Goal: Communication & Community: Answer question/provide support

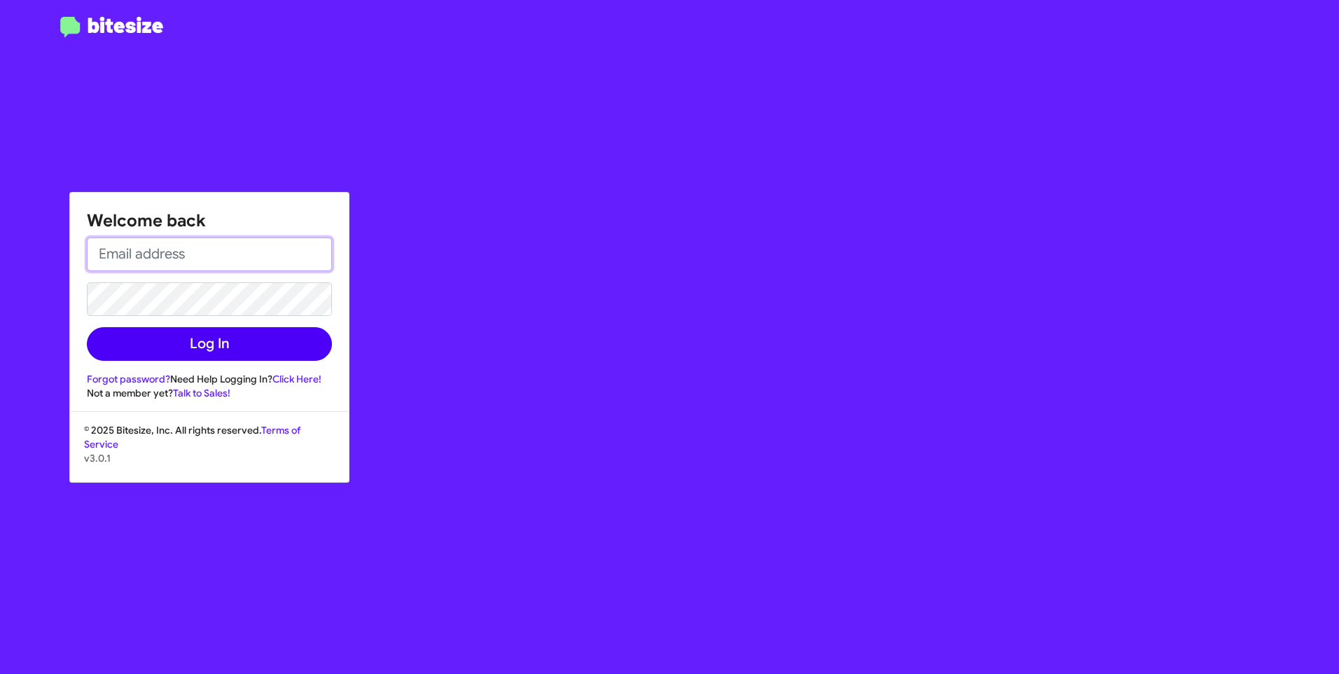
type input "thomas.battles@swickard.com"
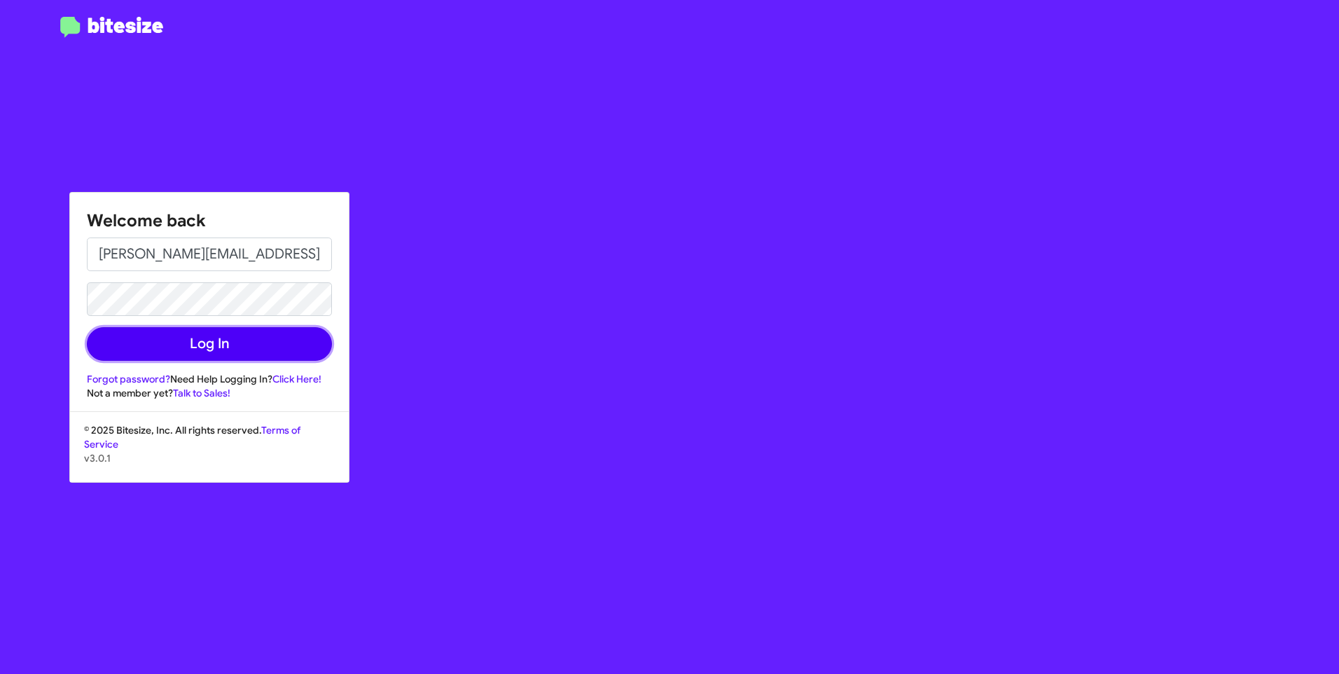
click at [221, 347] on button "Log In" at bounding box center [209, 344] width 245 height 34
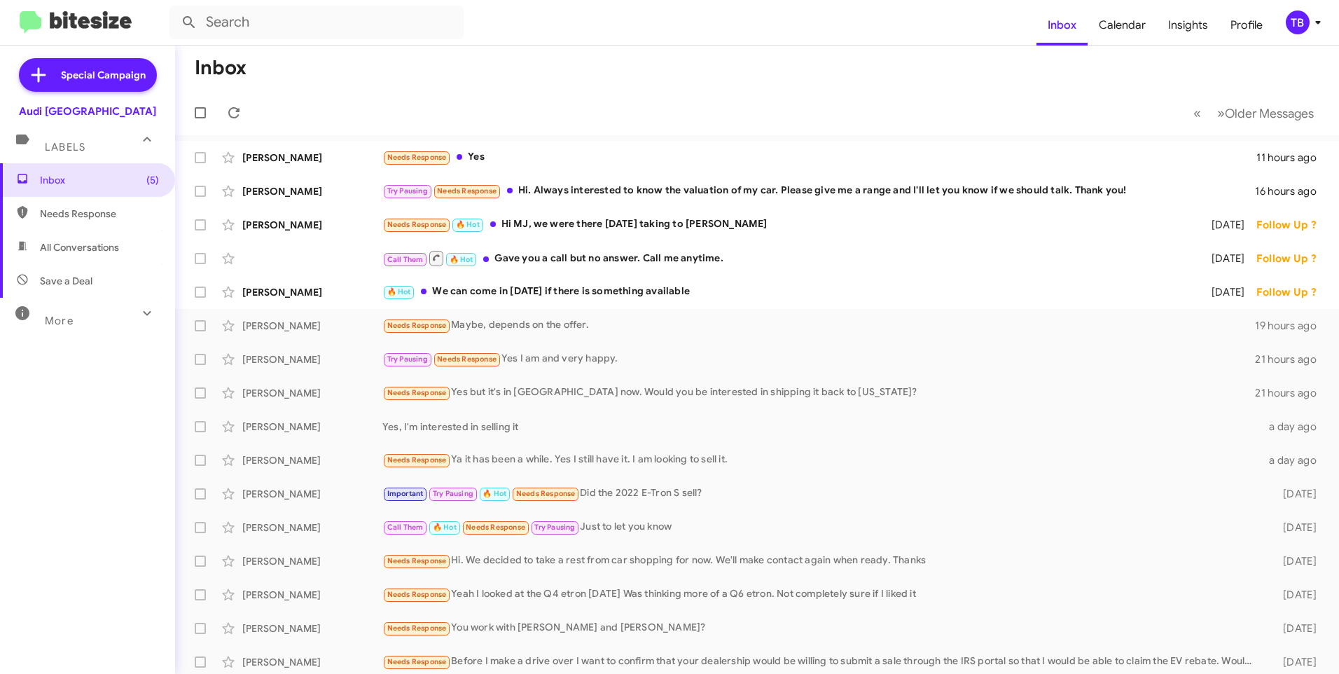
click at [83, 223] on span "Needs Response" at bounding box center [87, 214] width 175 height 34
type input "in:needs-response"
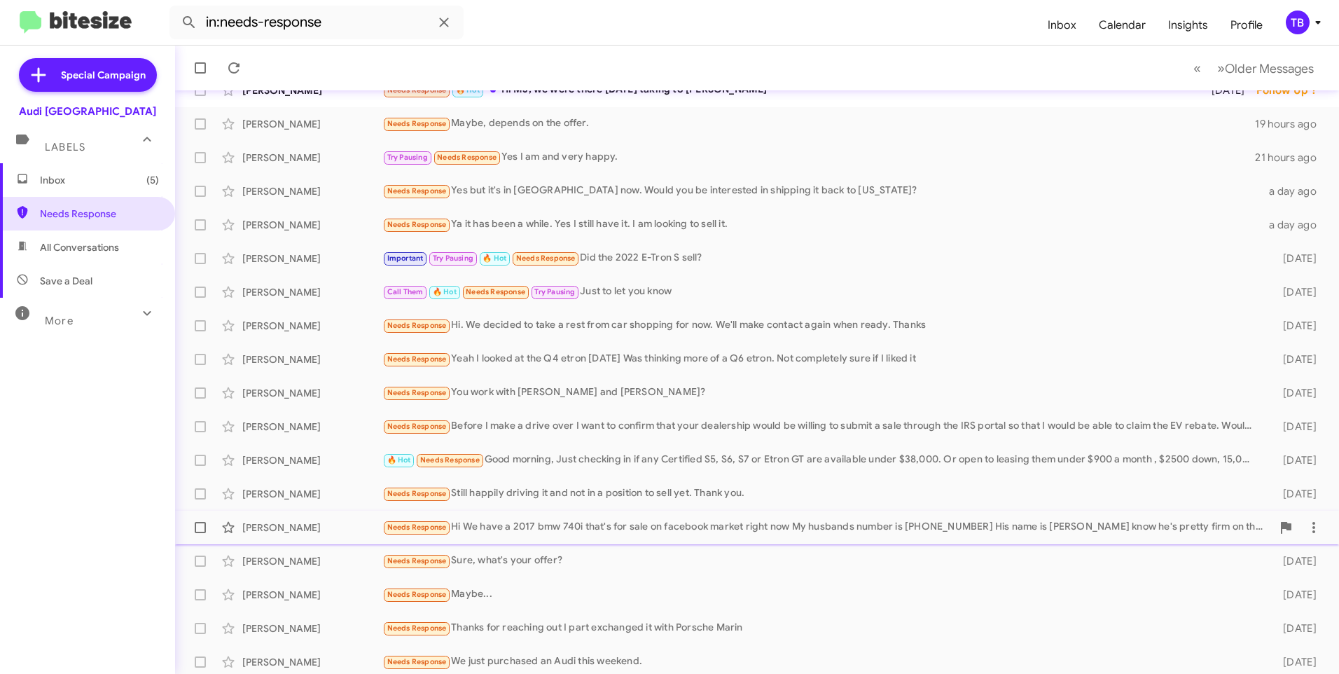
scroll to position [139, 0]
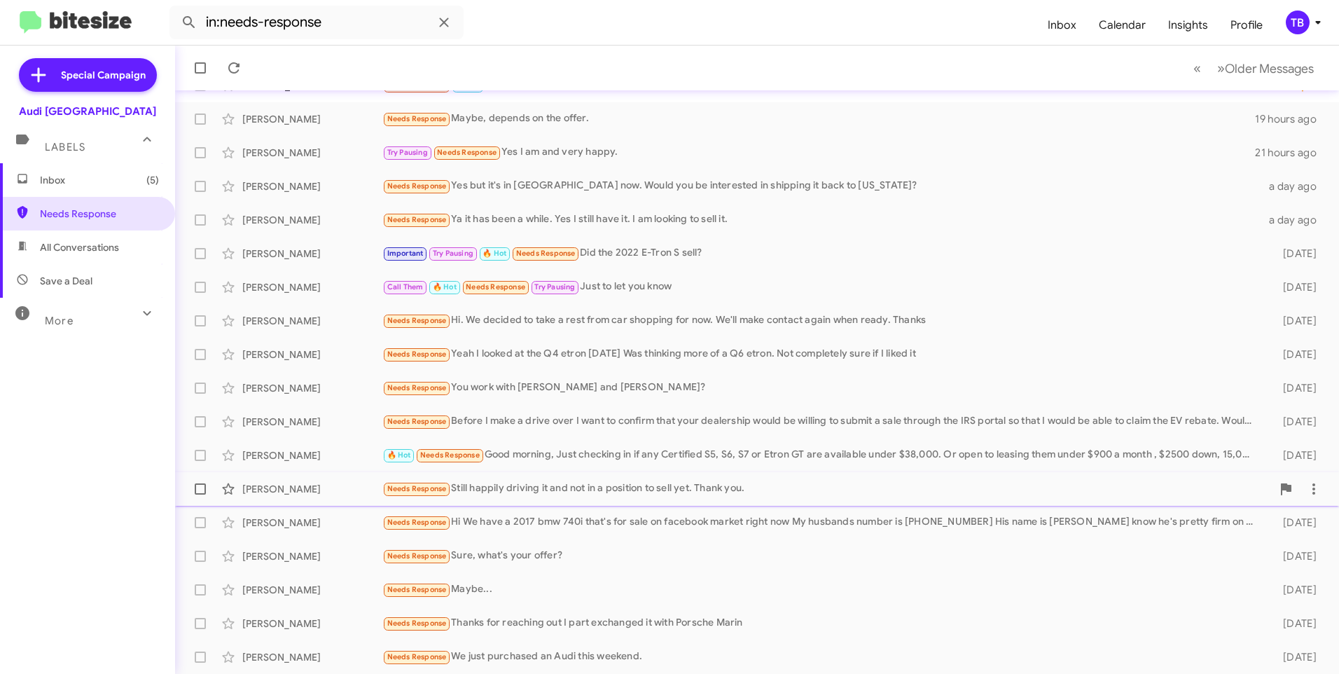
click at [920, 504] on span "Jennifer Cummings Needs Response Still happily driving it and not in a position…" at bounding box center [757, 489] width 1164 height 34
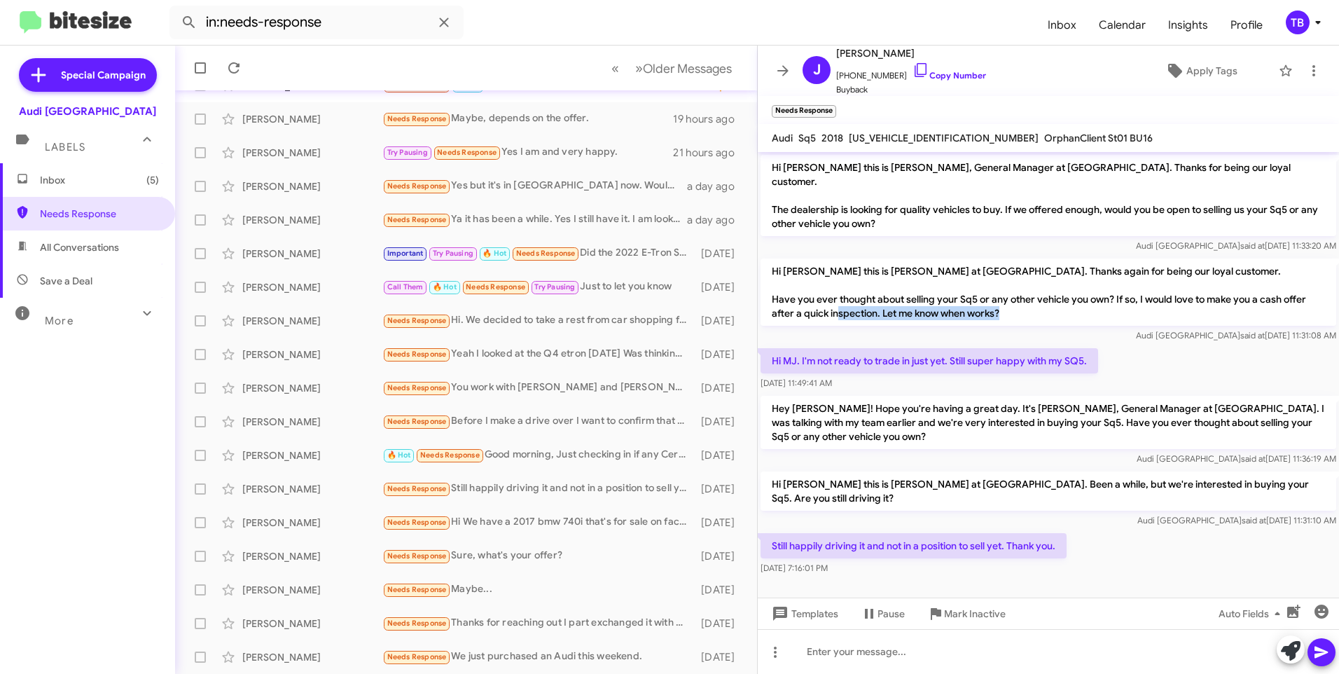
click at [892, 312] on div "Hi Jennifer this is MJ Sangha at Audi Palo Alto. Thanks again for being our loy…" at bounding box center [1049, 300] width 576 height 84
click at [1128, 578] on div at bounding box center [1048, 588] width 581 height 21
click at [1306, 77] on icon at bounding box center [1314, 70] width 17 height 17
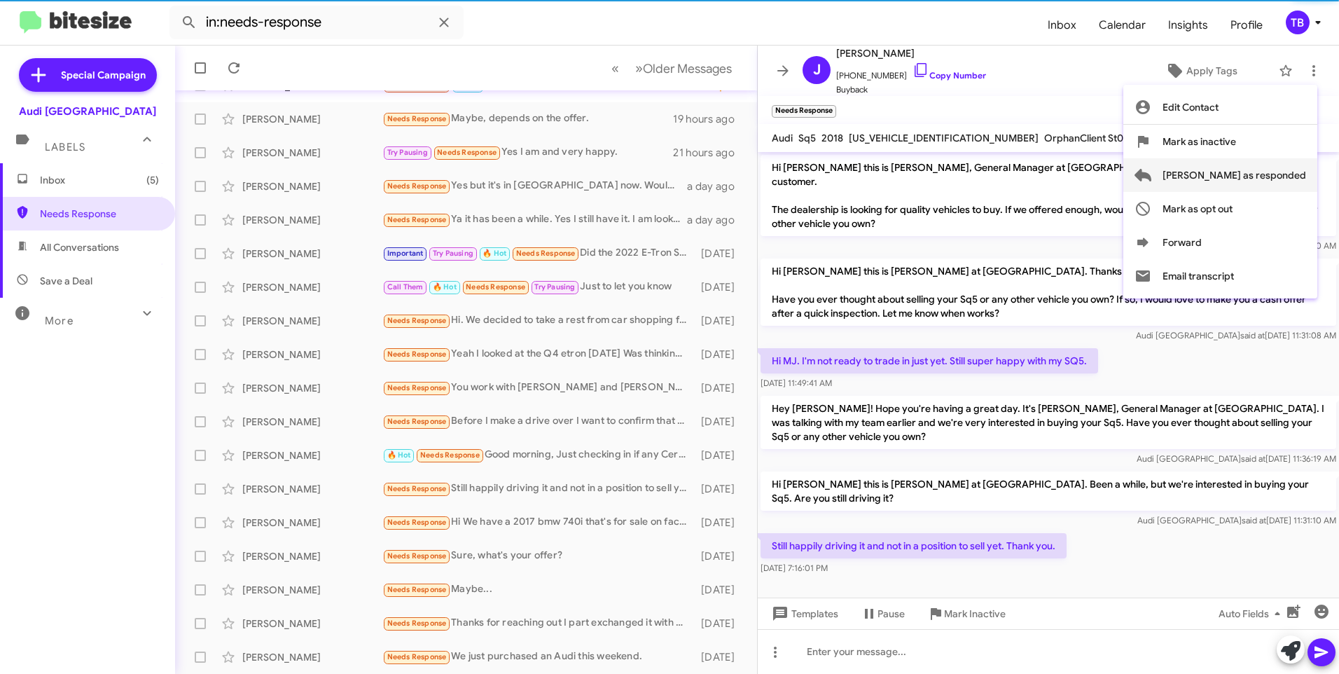
click at [1302, 167] on span "[PERSON_NAME] as responded" at bounding box center [1235, 175] width 144 height 34
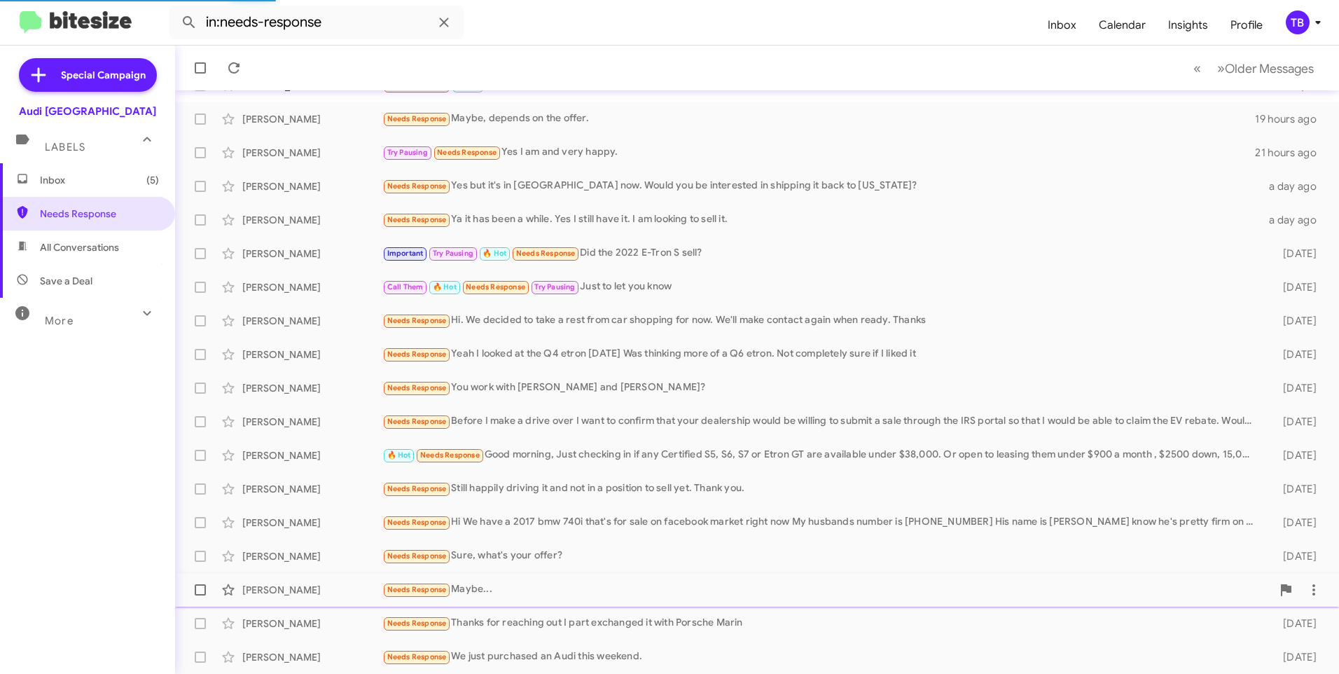
scroll to position [106, 0]
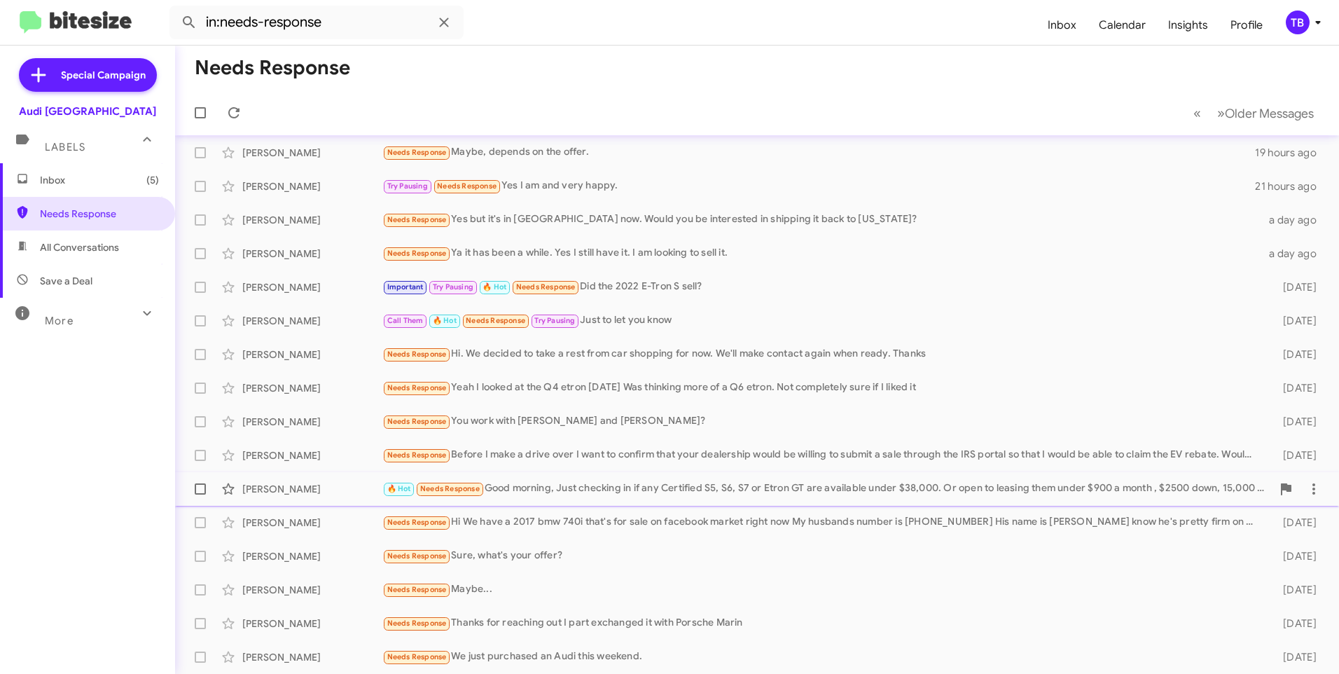
click at [745, 481] on div "🔥 Hot Needs Response Good morning, Just checking in if any Certified S5, S6, S7…" at bounding box center [827, 489] width 890 height 16
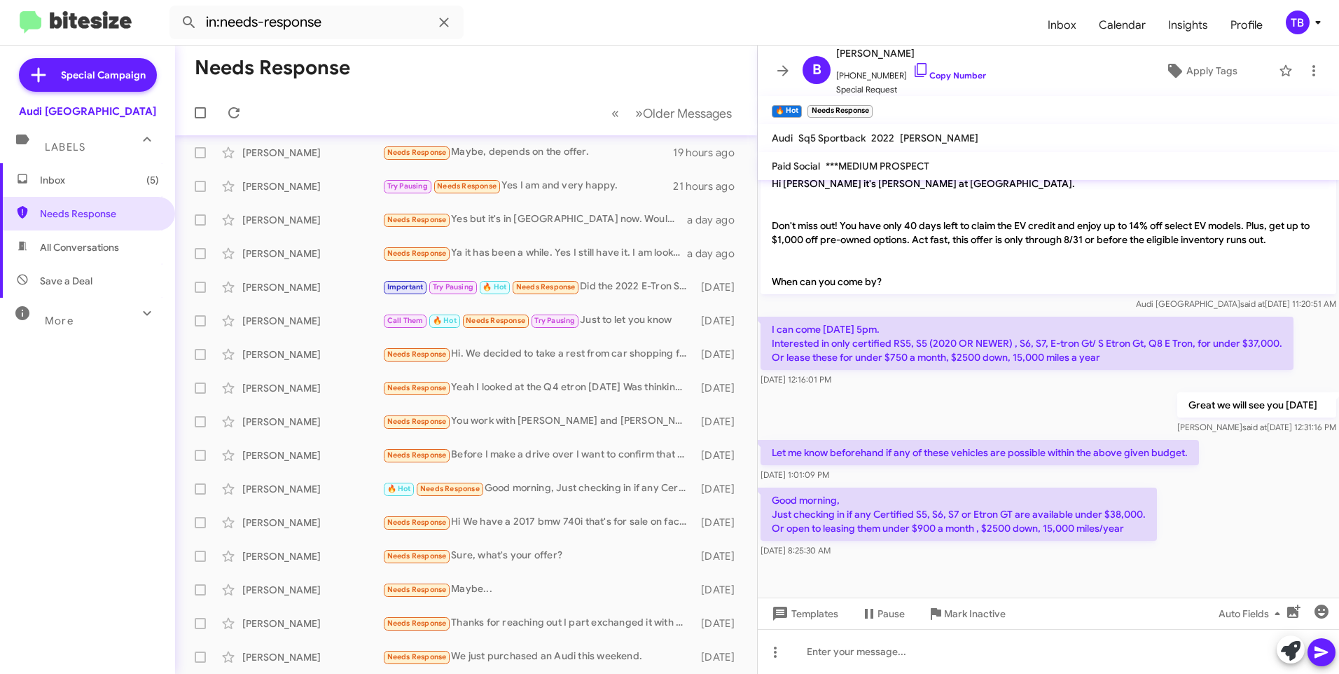
scroll to position [341, 0]
click at [1308, 65] on icon at bounding box center [1314, 70] width 17 height 17
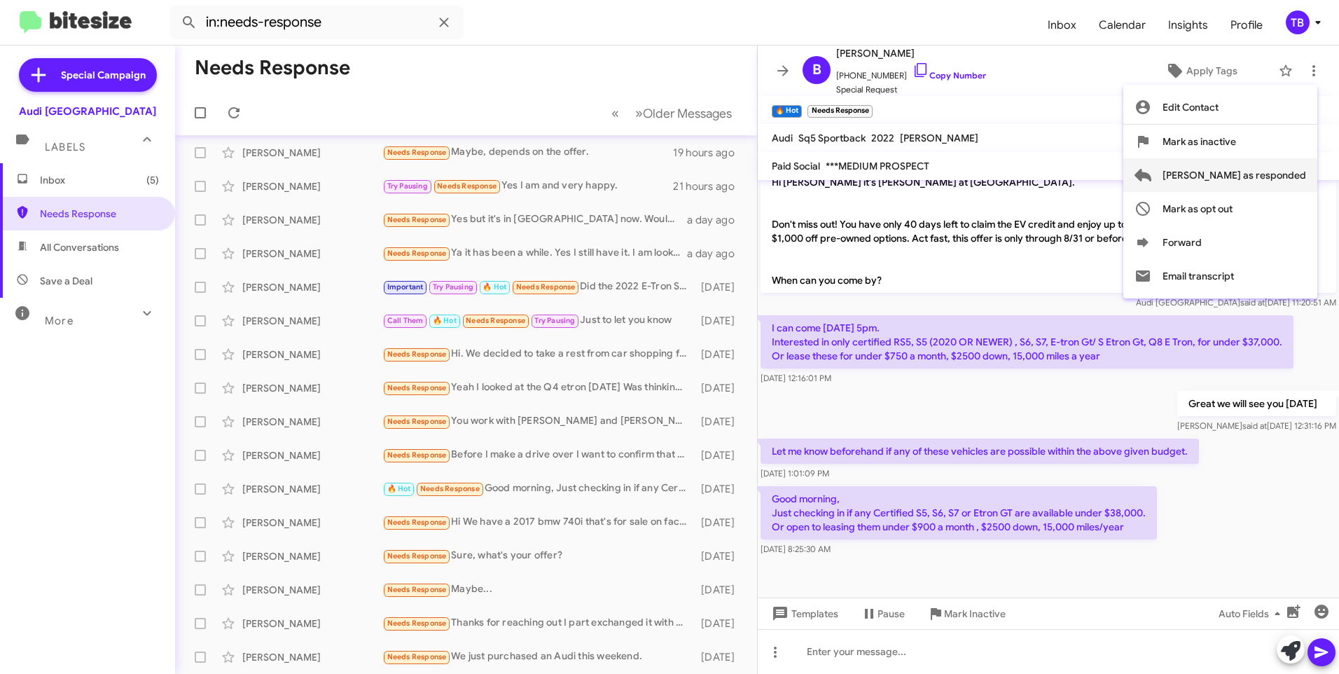
click at [1280, 177] on span "[PERSON_NAME] as responded" at bounding box center [1235, 175] width 144 height 34
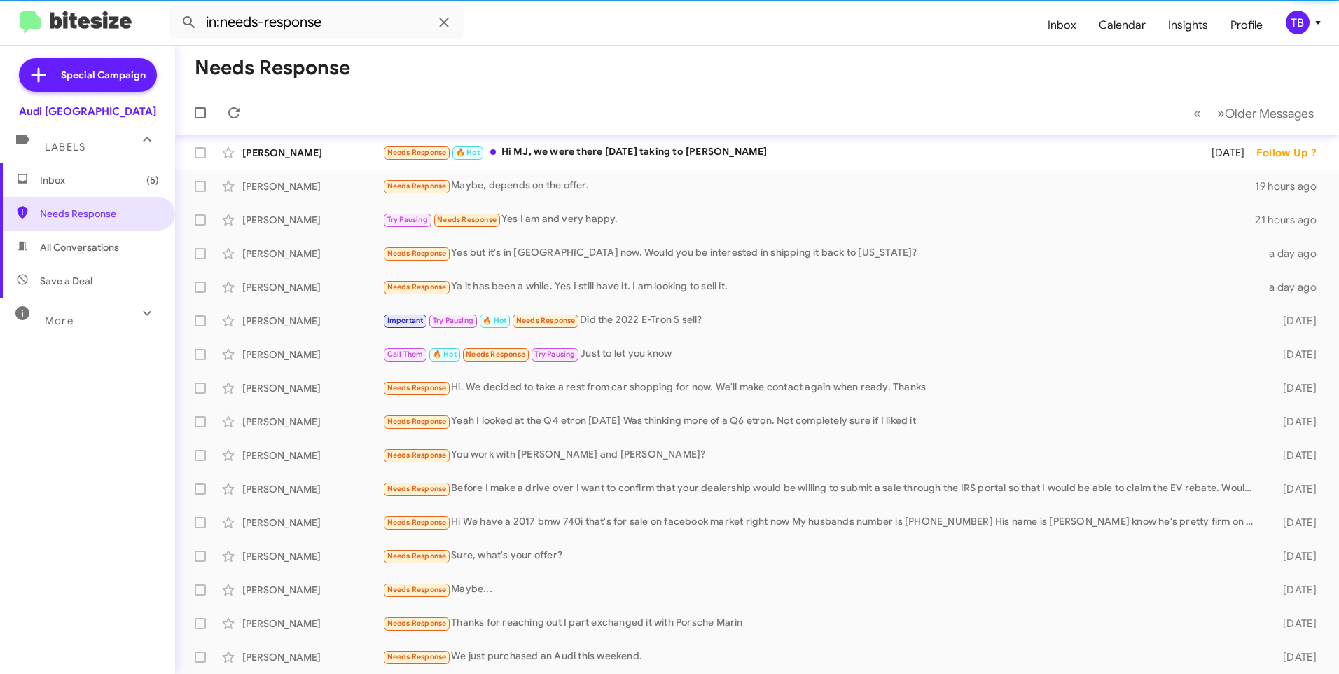
scroll to position [72, 0]
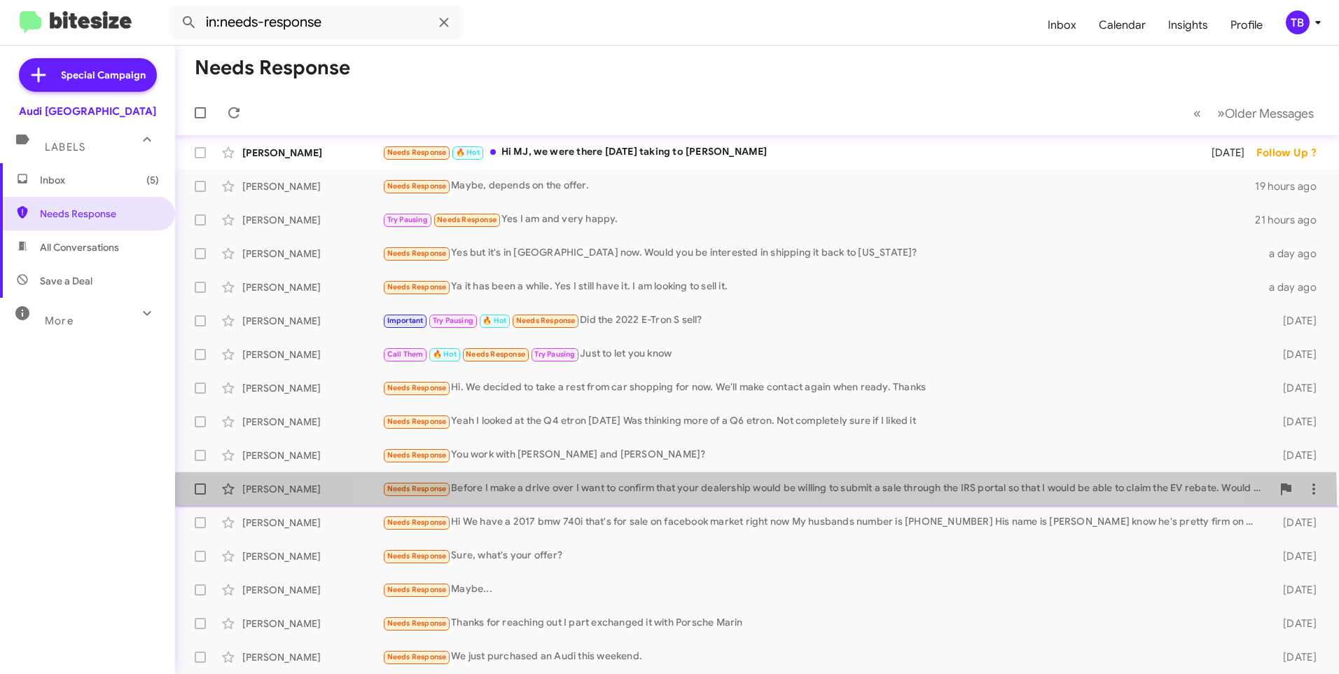
click at [756, 499] on div "Alison Jackson Needs Response Before I make a drive over I want to confirm that…" at bounding box center [757, 489] width 1142 height 28
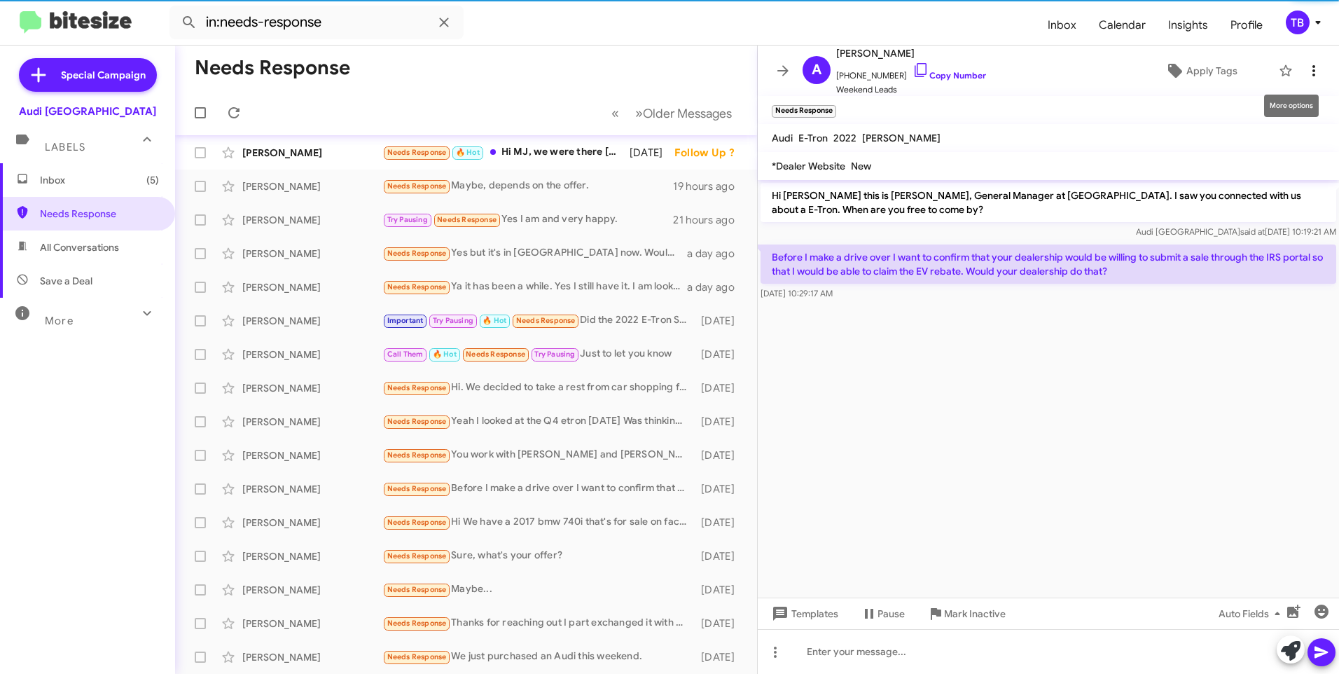
click at [1311, 61] on button at bounding box center [1314, 71] width 28 height 28
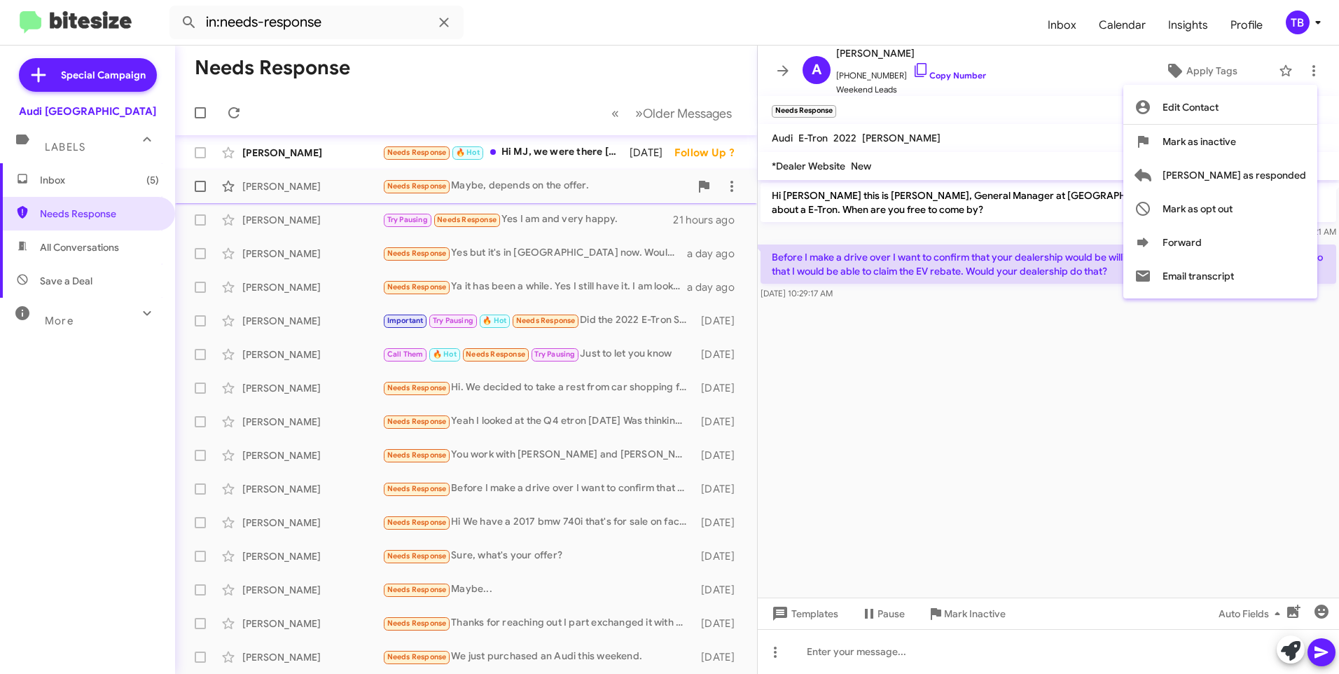
click at [1275, 175] on span "[PERSON_NAME] as responded" at bounding box center [1235, 175] width 144 height 34
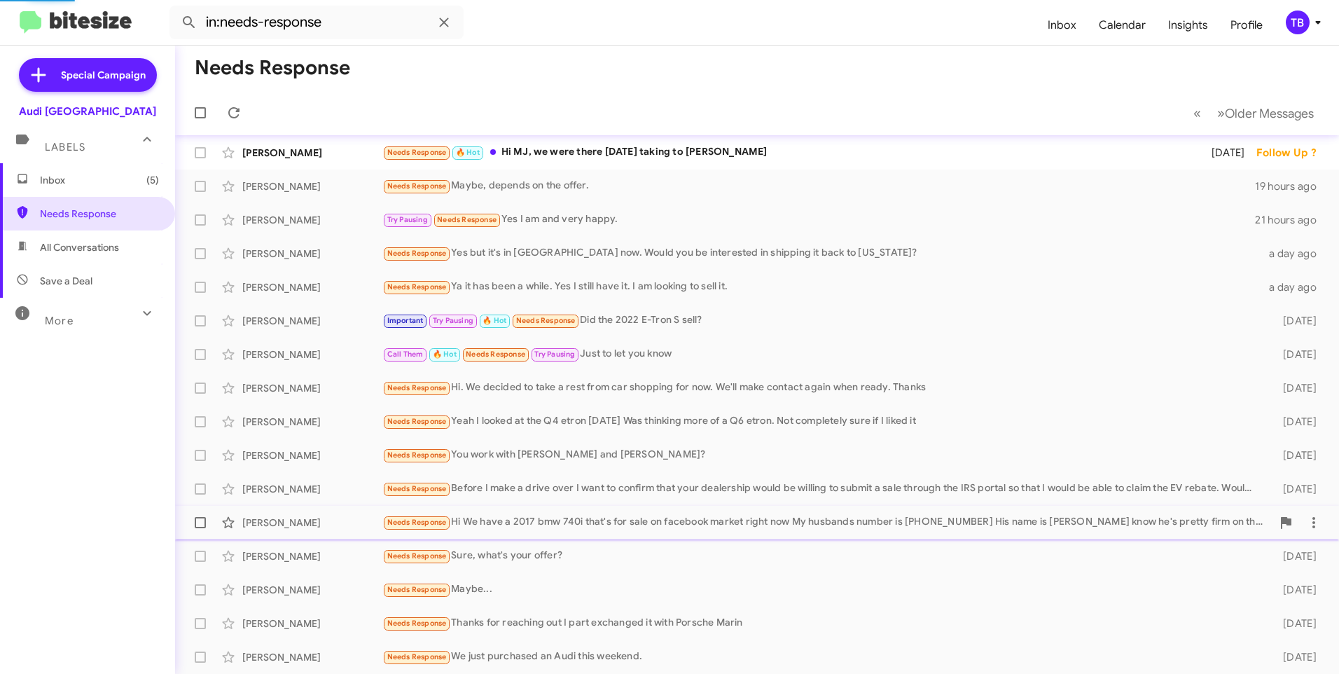
scroll to position [39, 0]
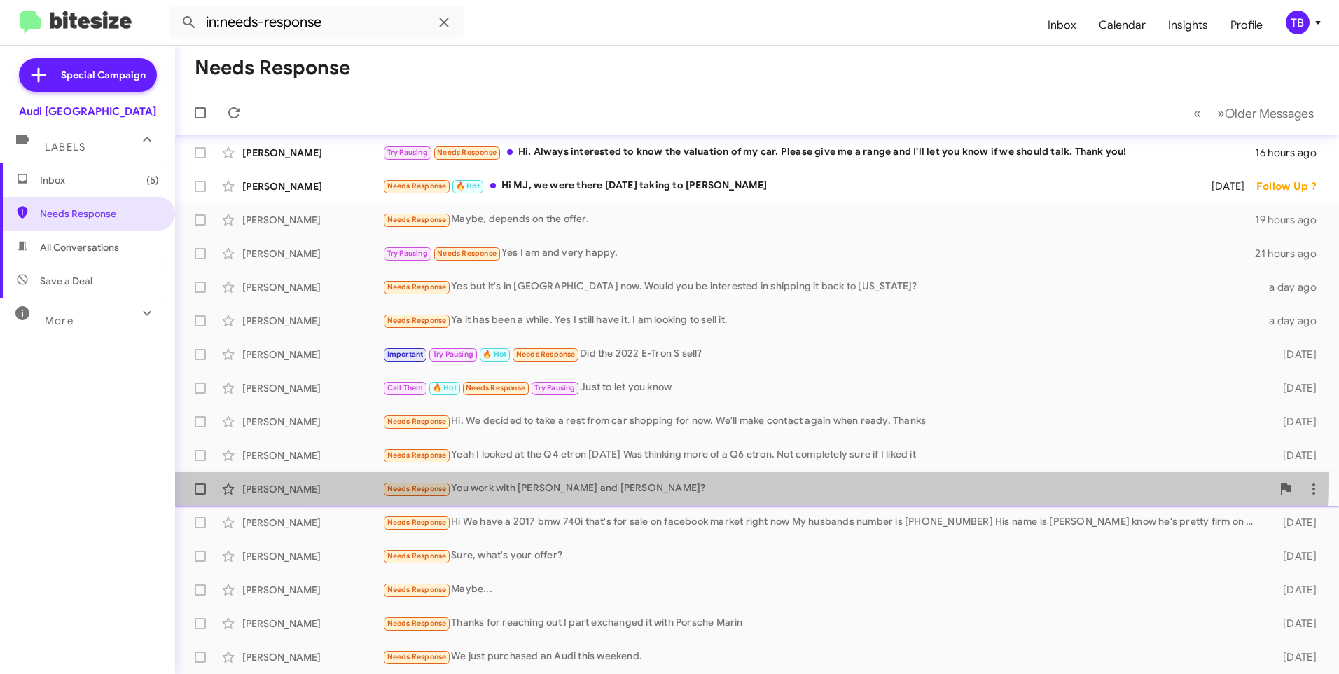
click at [729, 480] on div "Bernard Buolos Needs Response You work with Thomas and David Young? 2 days ago" at bounding box center [757, 489] width 1142 height 28
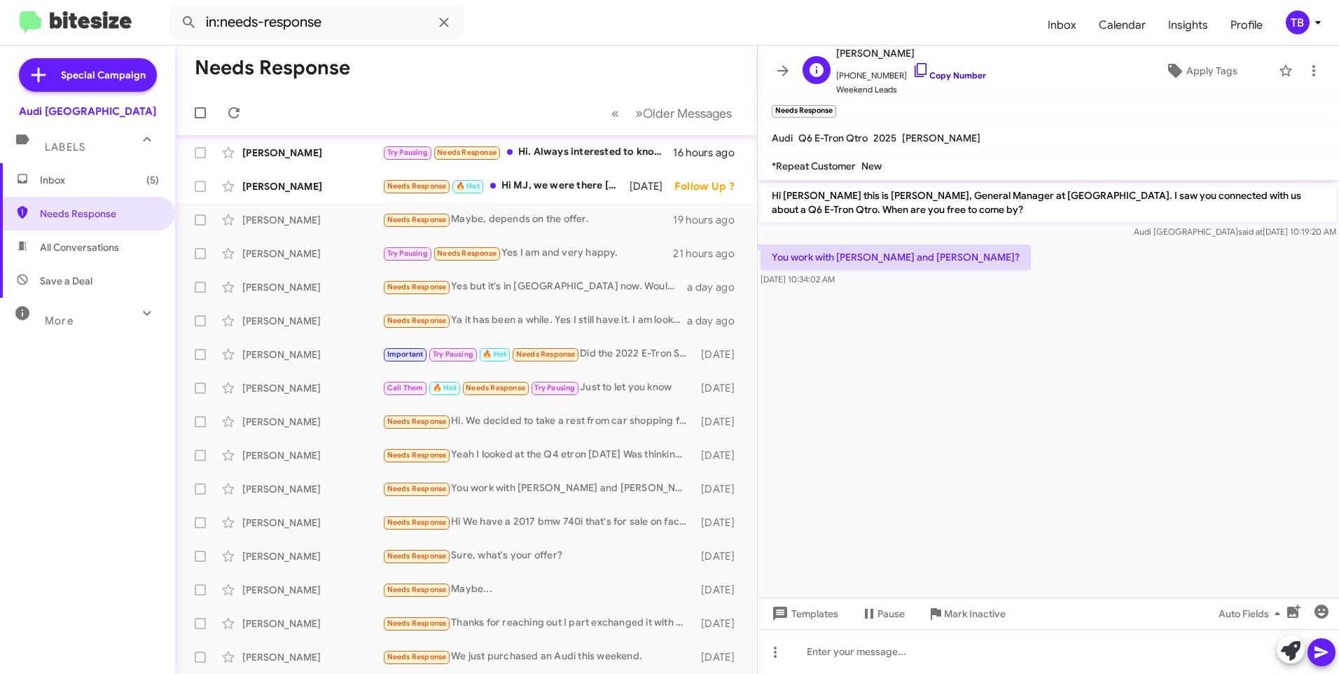
click at [913, 71] on icon at bounding box center [921, 70] width 17 height 17
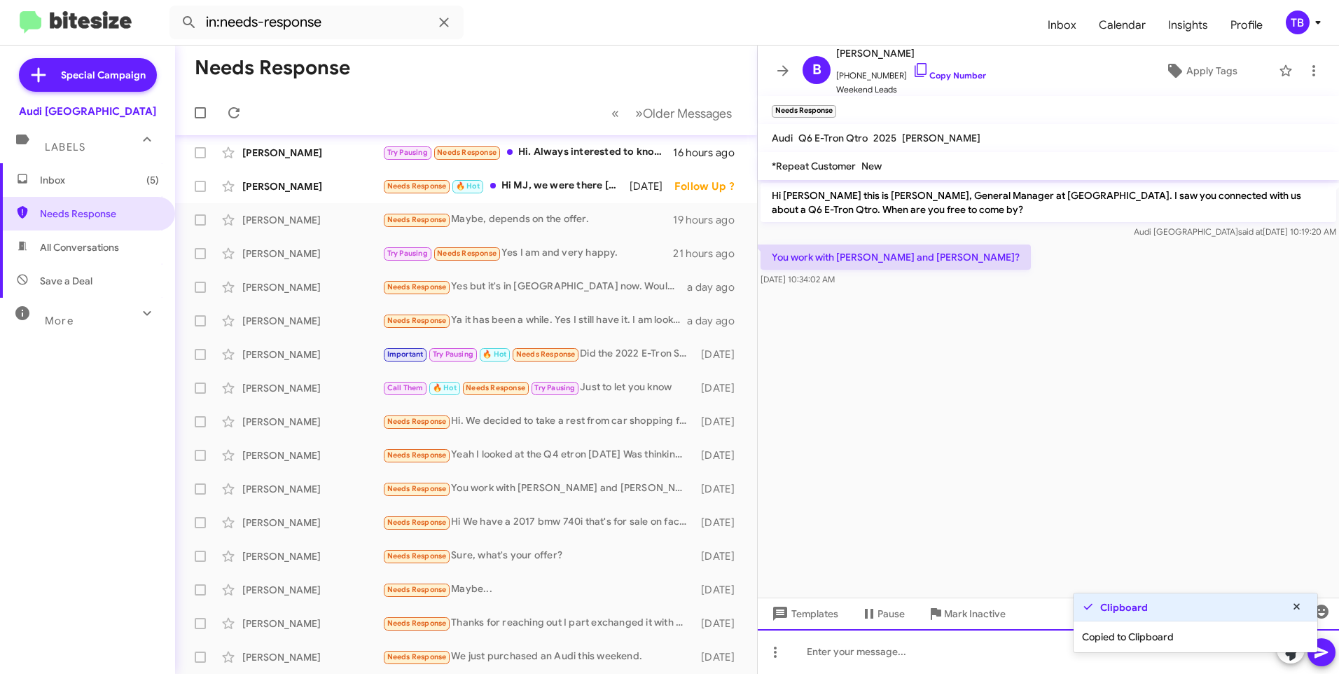
click at [898, 639] on div at bounding box center [1048, 651] width 581 height 45
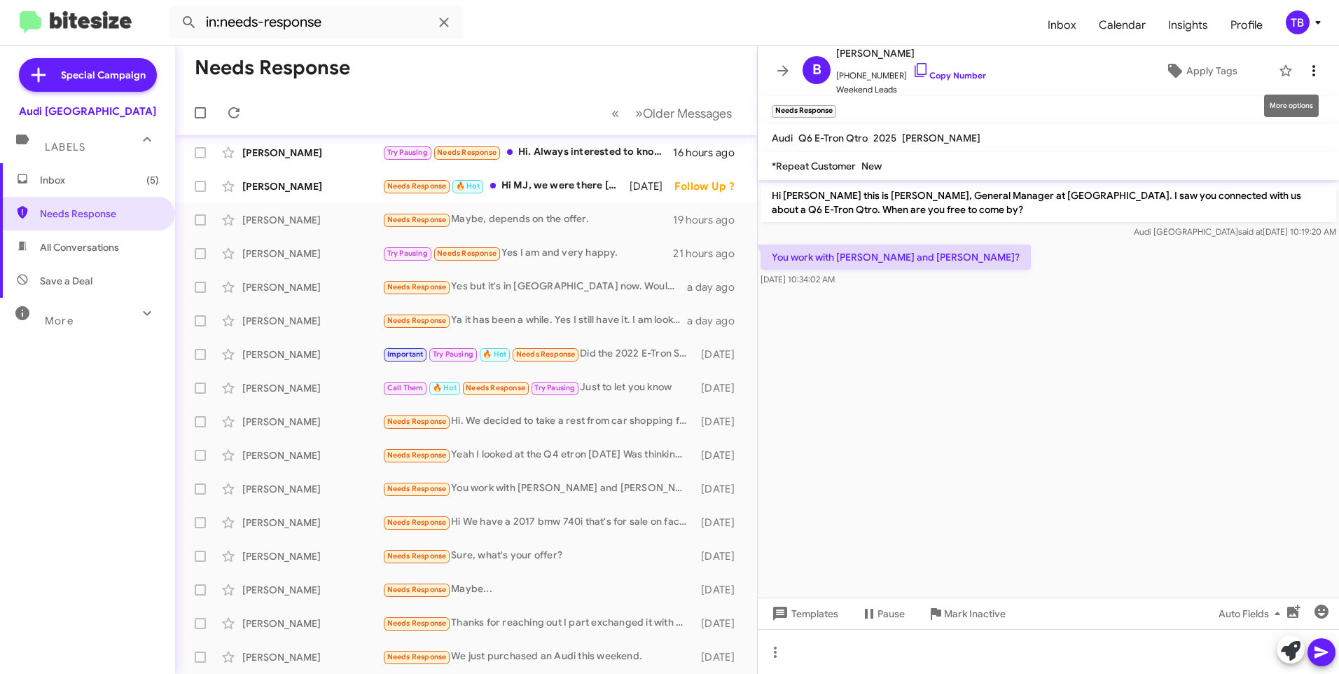
click at [1307, 74] on icon at bounding box center [1314, 70] width 17 height 17
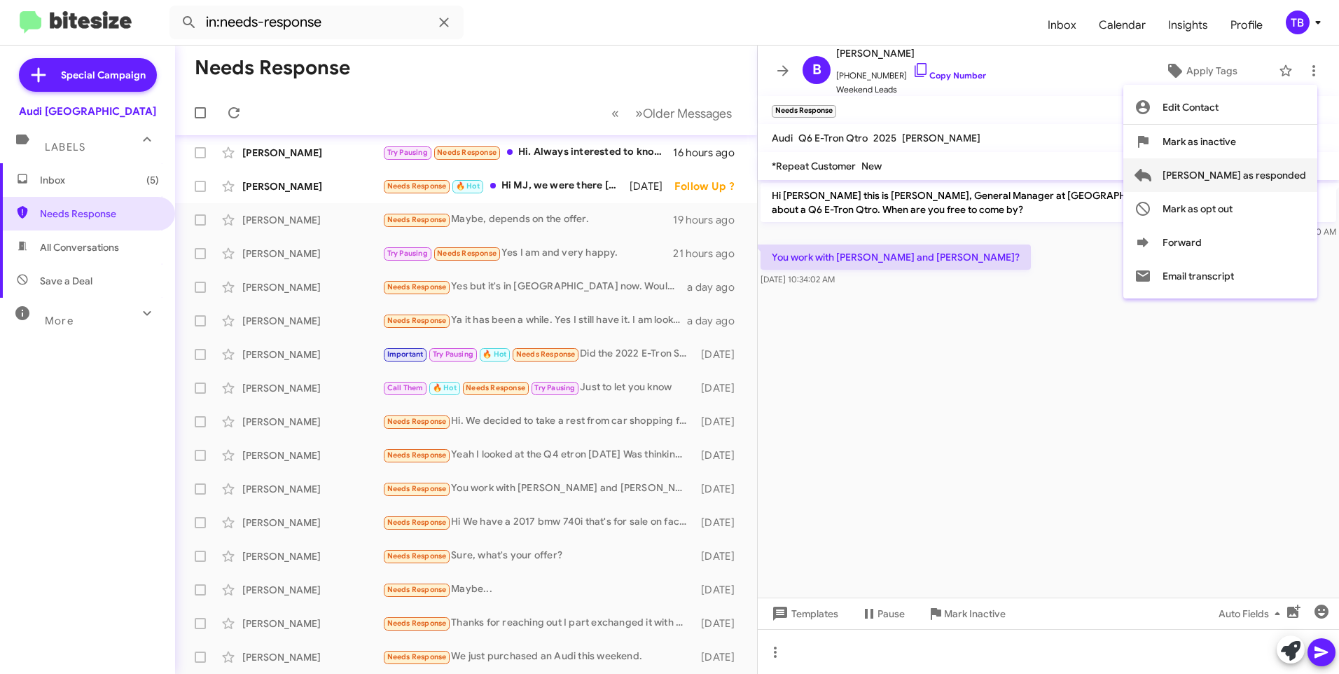
click at [1279, 181] on span "[PERSON_NAME] as responded" at bounding box center [1235, 175] width 144 height 34
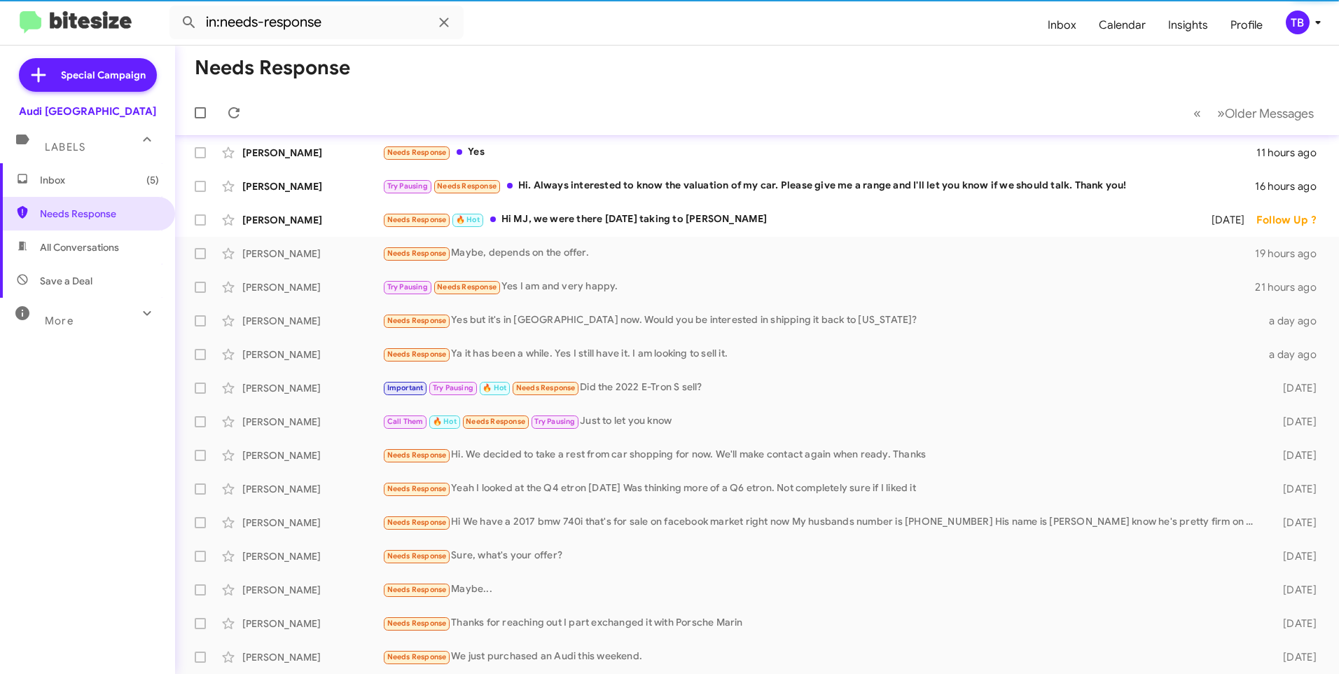
scroll to position [5, 0]
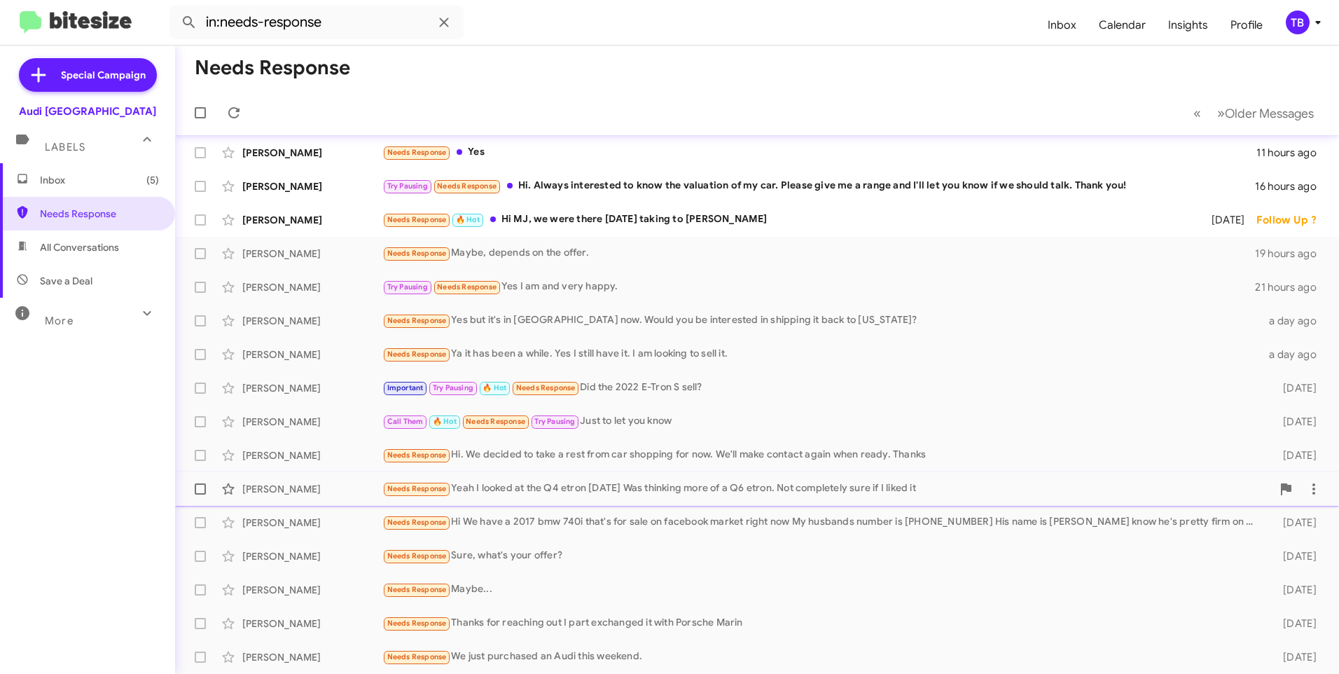
click at [842, 492] on div "Needs Response Yeah I looked at the Q4 etron yesterday Was thinking more of a Q…" at bounding box center [827, 489] width 890 height 16
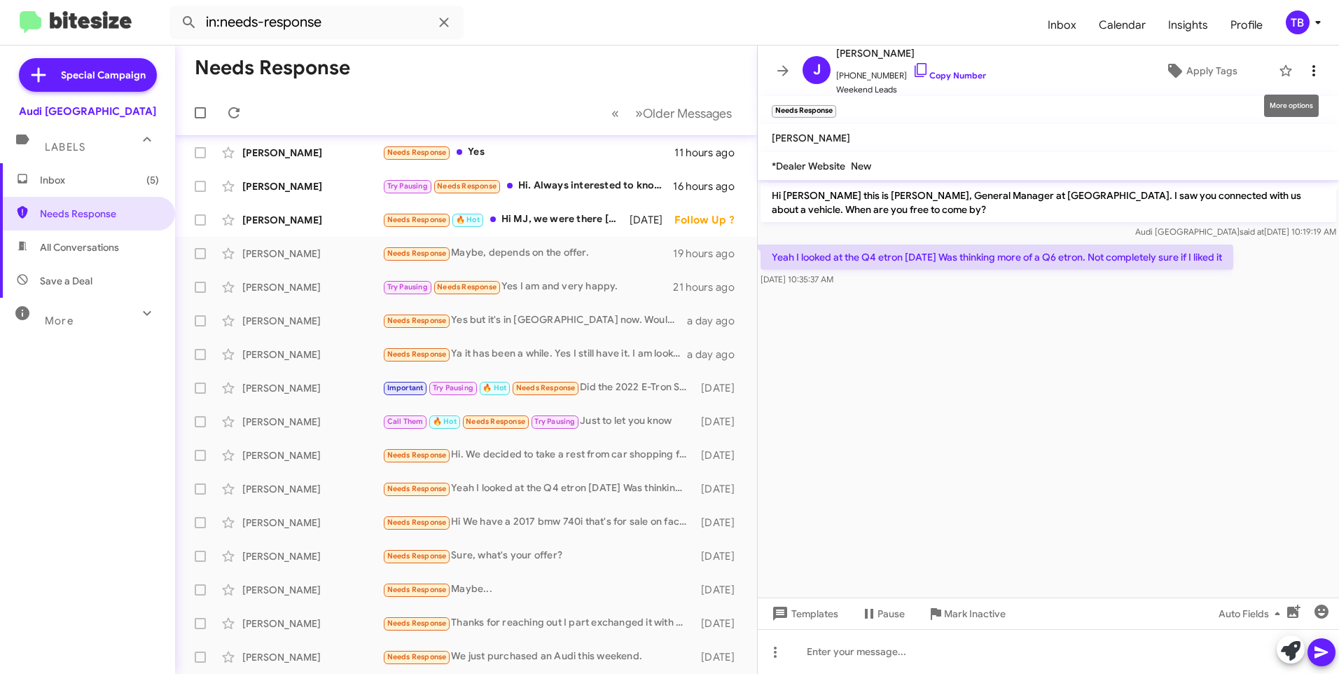
click at [1306, 75] on icon at bounding box center [1314, 70] width 17 height 17
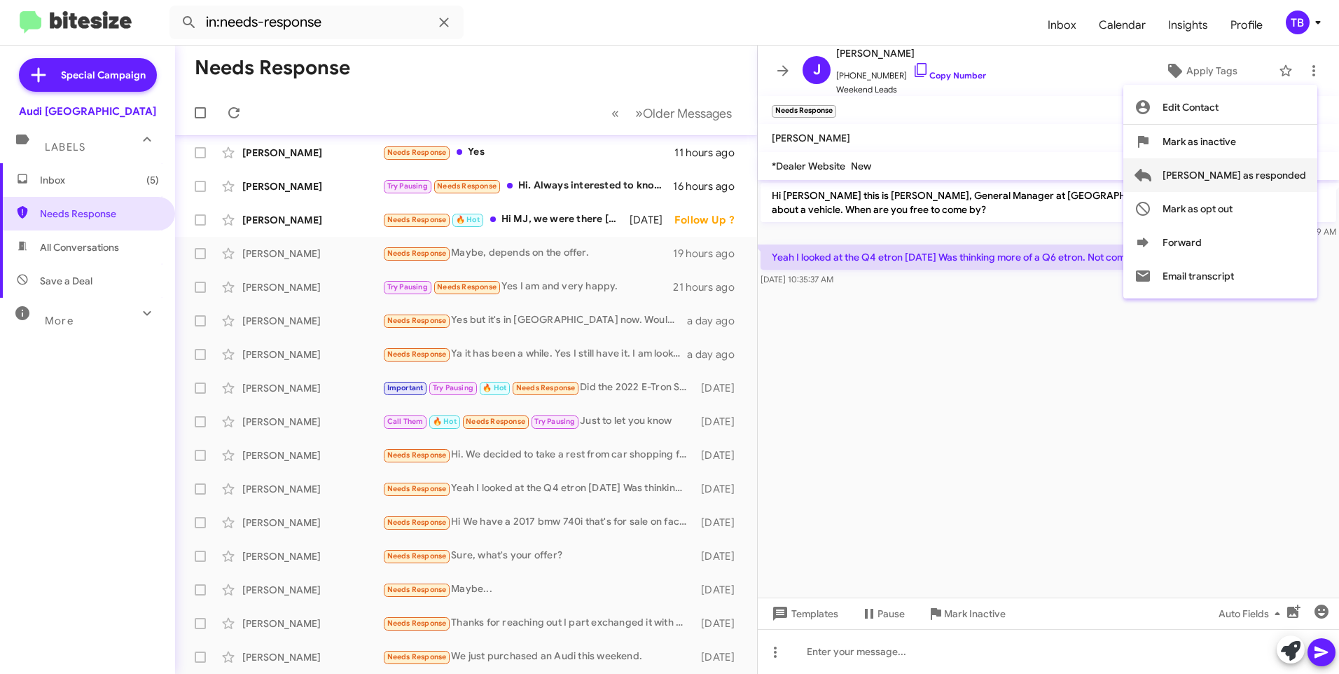
click at [1289, 172] on span "[PERSON_NAME] as responded" at bounding box center [1235, 175] width 144 height 34
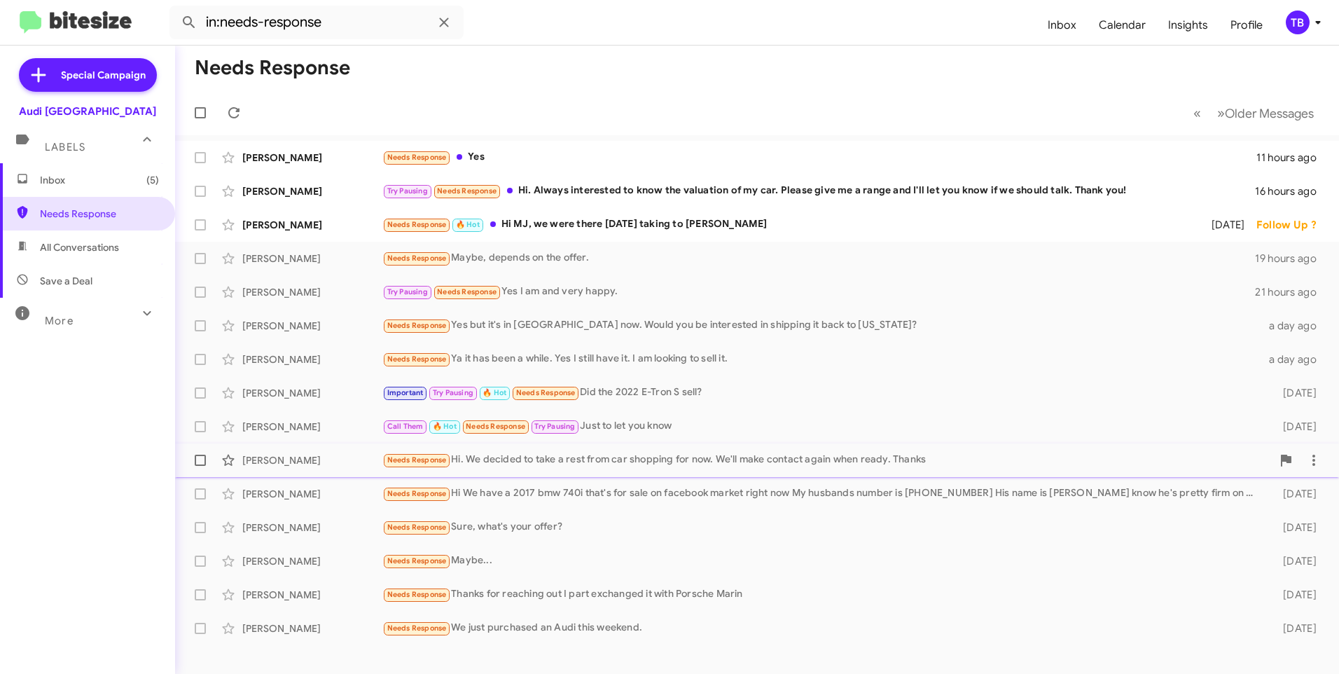
click at [698, 470] on div "Tsachy Weissman Needs Response Hi. We decided to take a rest from car shopping …" at bounding box center [757, 460] width 1142 height 28
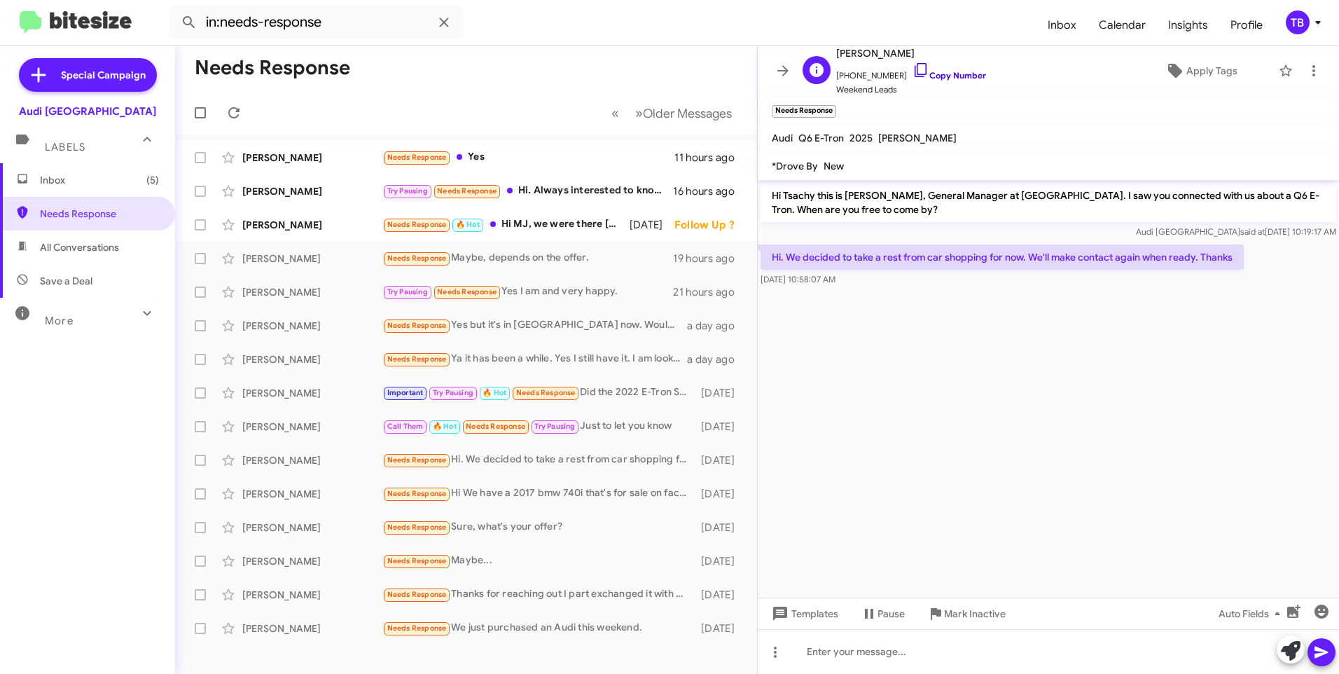
click at [913, 66] on icon at bounding box center [921, 70] width 17 height 17
click at [1306, 74] on icon at bounding box center [1314, 70] width 17 height 17
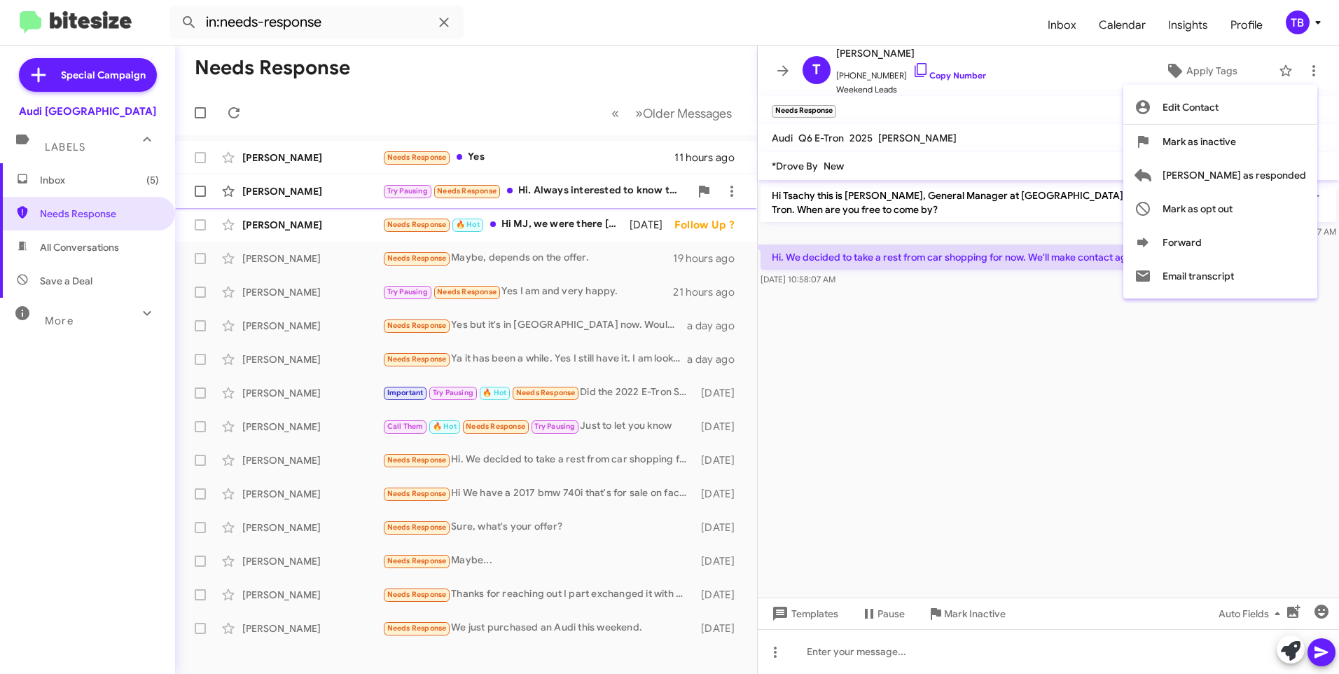
click at [1250, 179] on span "[PERSON_NAME] as responded" at bounding box center [1235, 175] width 144 height 34
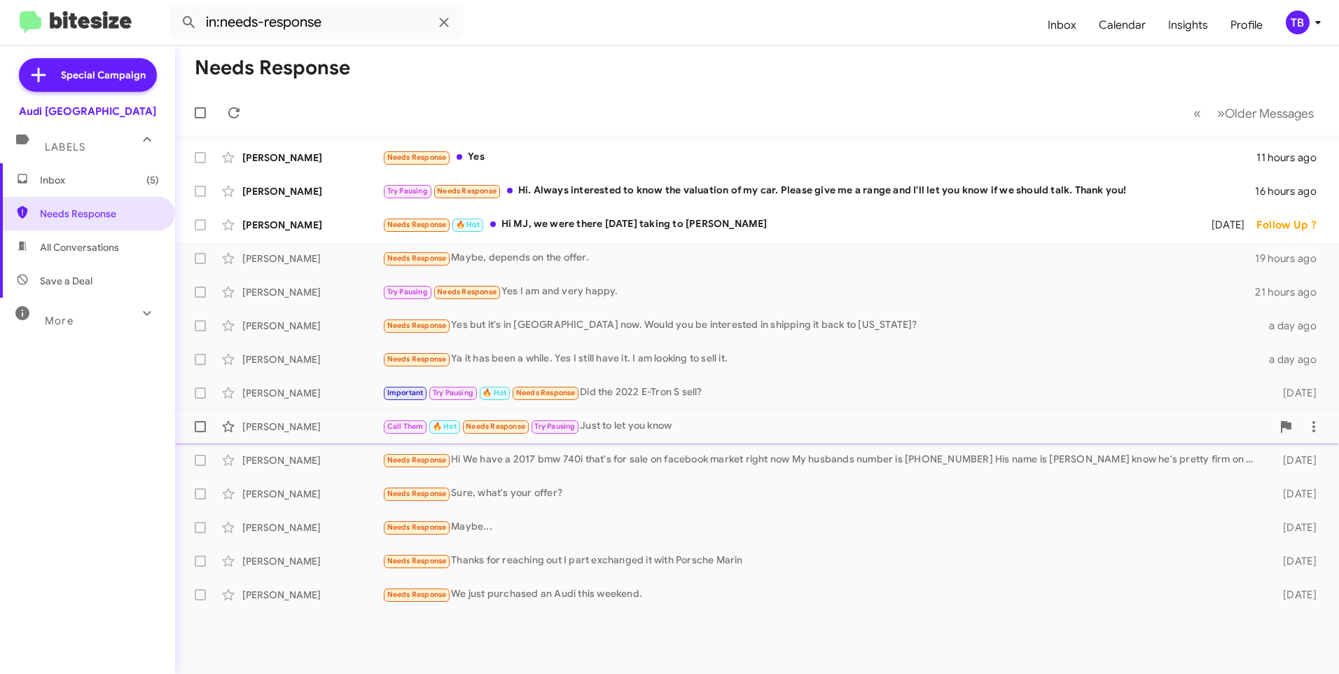
click at [631, 433] on div "Call Them 🔥 Hot Needs Response Try Pausing Just to let you know" at bounding box center [827, 426] width 890 height 16
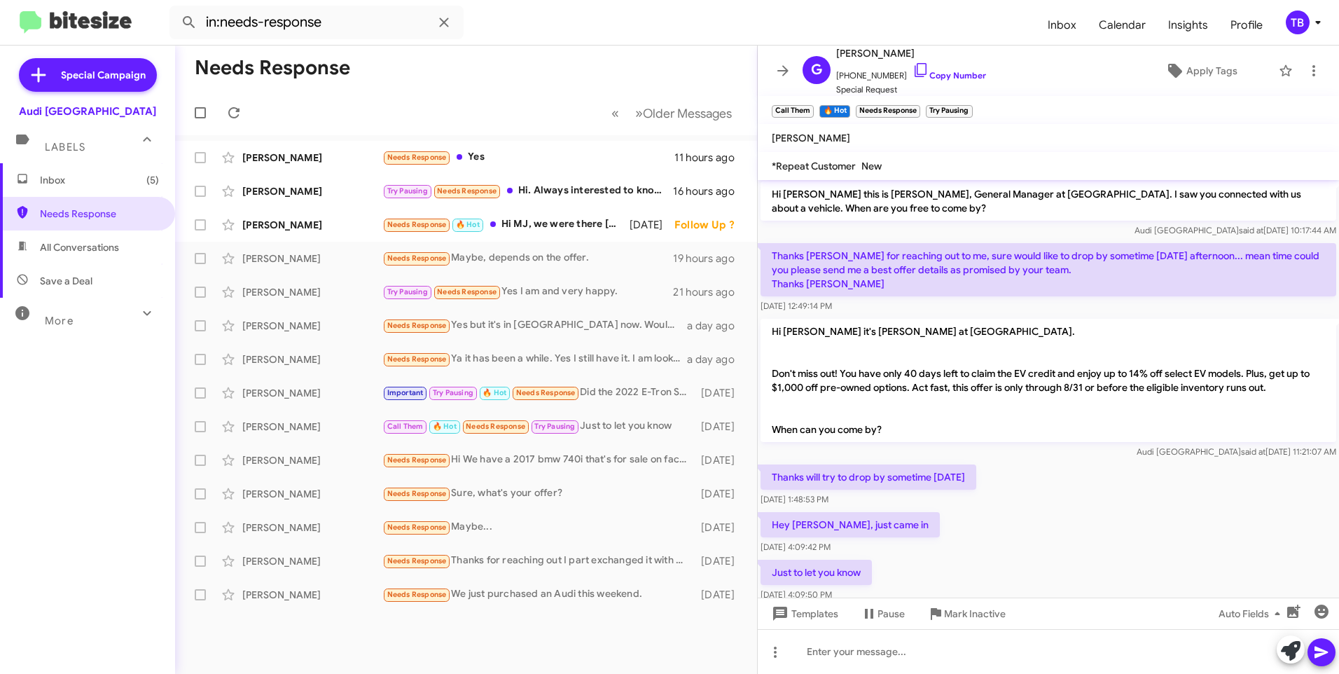
scroll to position [29, 0]
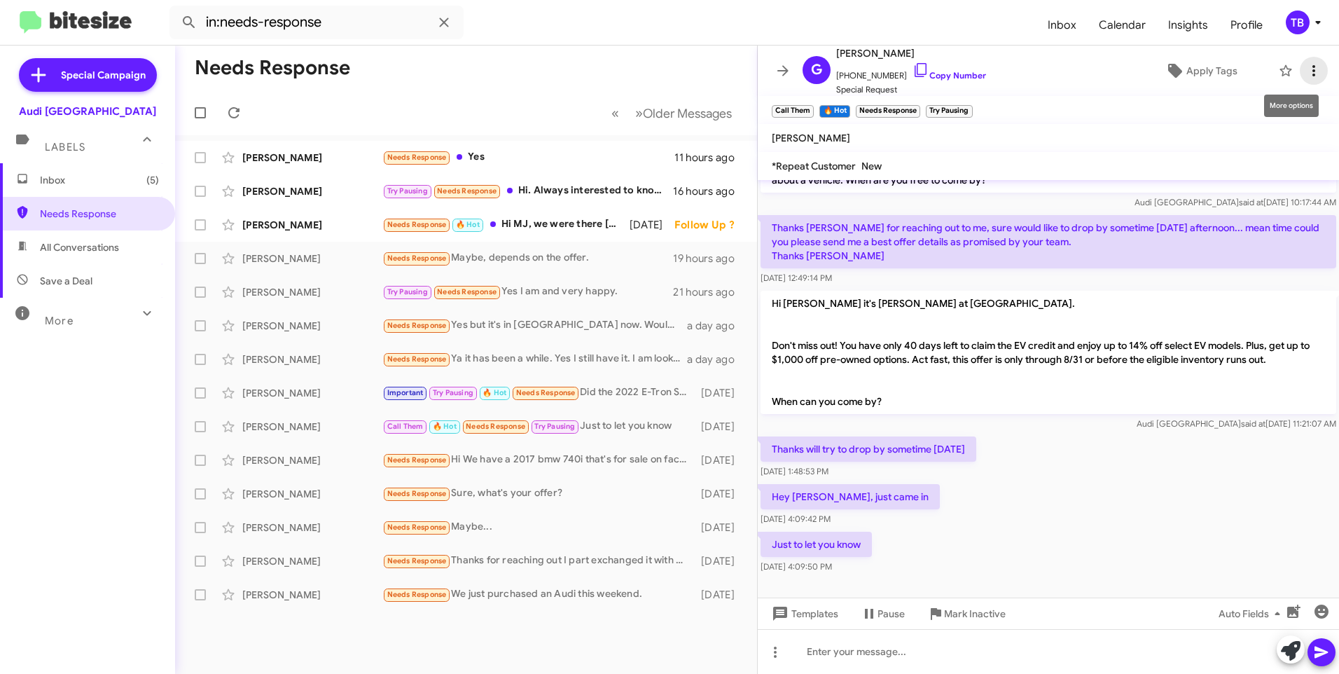
click at [1306, 69] on icon at bounding box center [1314, 70] width 17 height 17
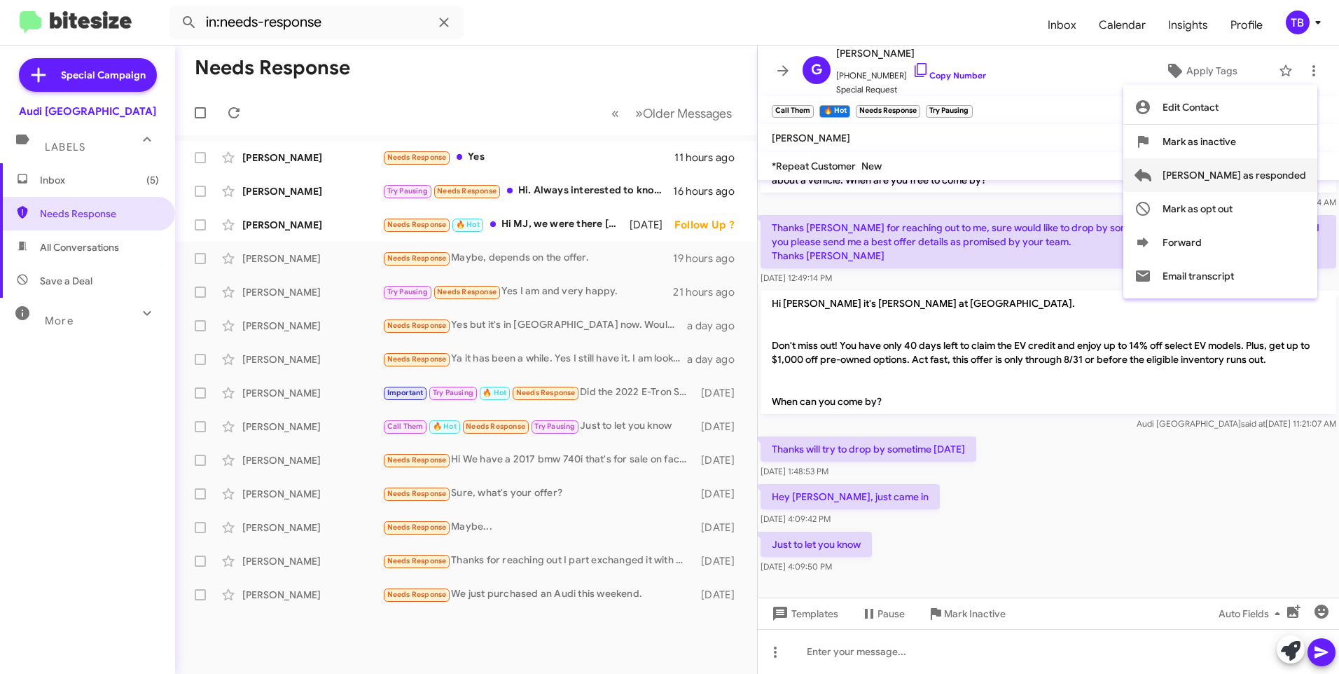
click at [1295, 173] on span "[PERSON_NAME] as responded" at bounding box center [1235, 175] width 144 height 34
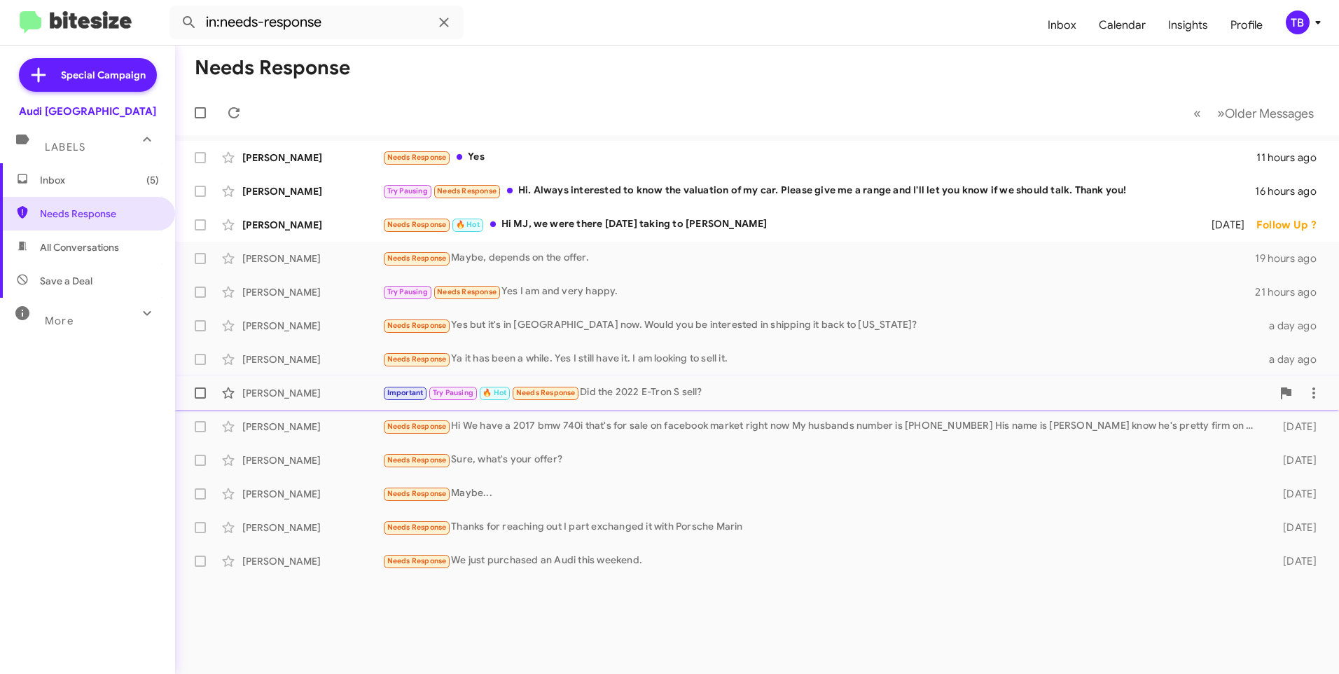
click at [855, 397] on div "Important Try Pausing 🔥 Hot Needs Response Did the 2022 E-Tron S sell?" at bounding box center [827, 393] width 890 height 16
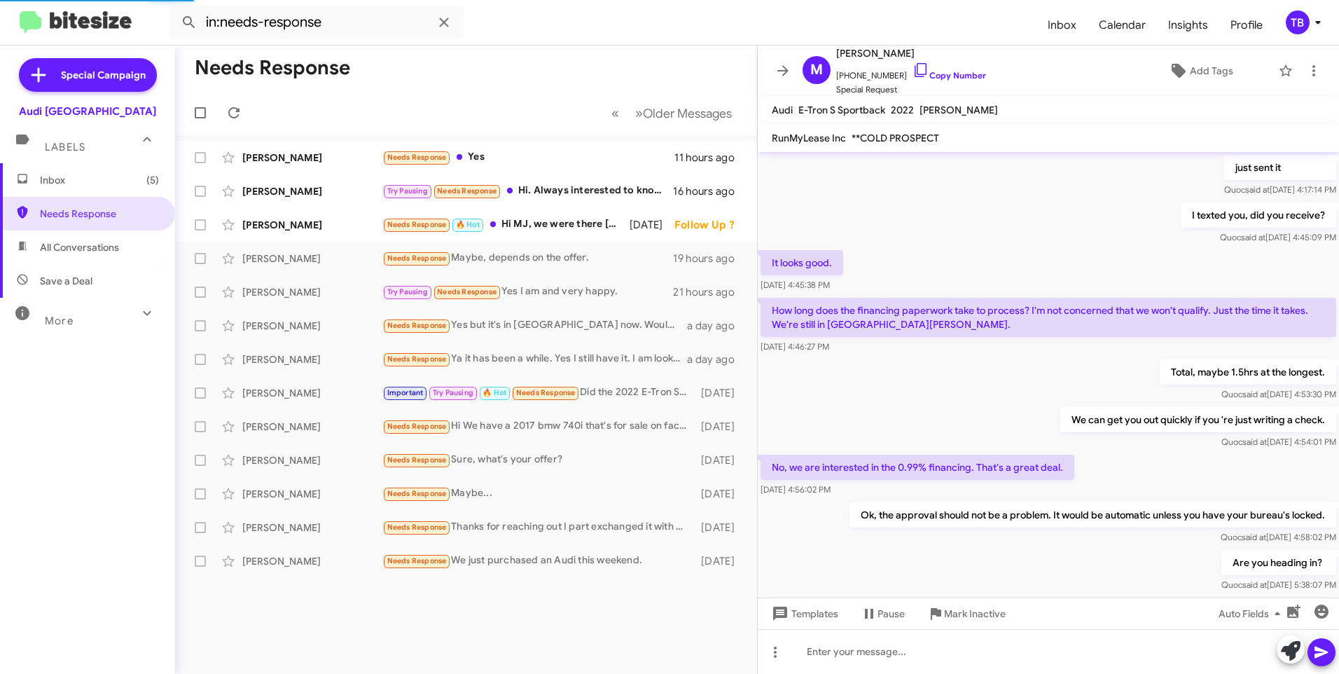
scroll to position [801, 0]
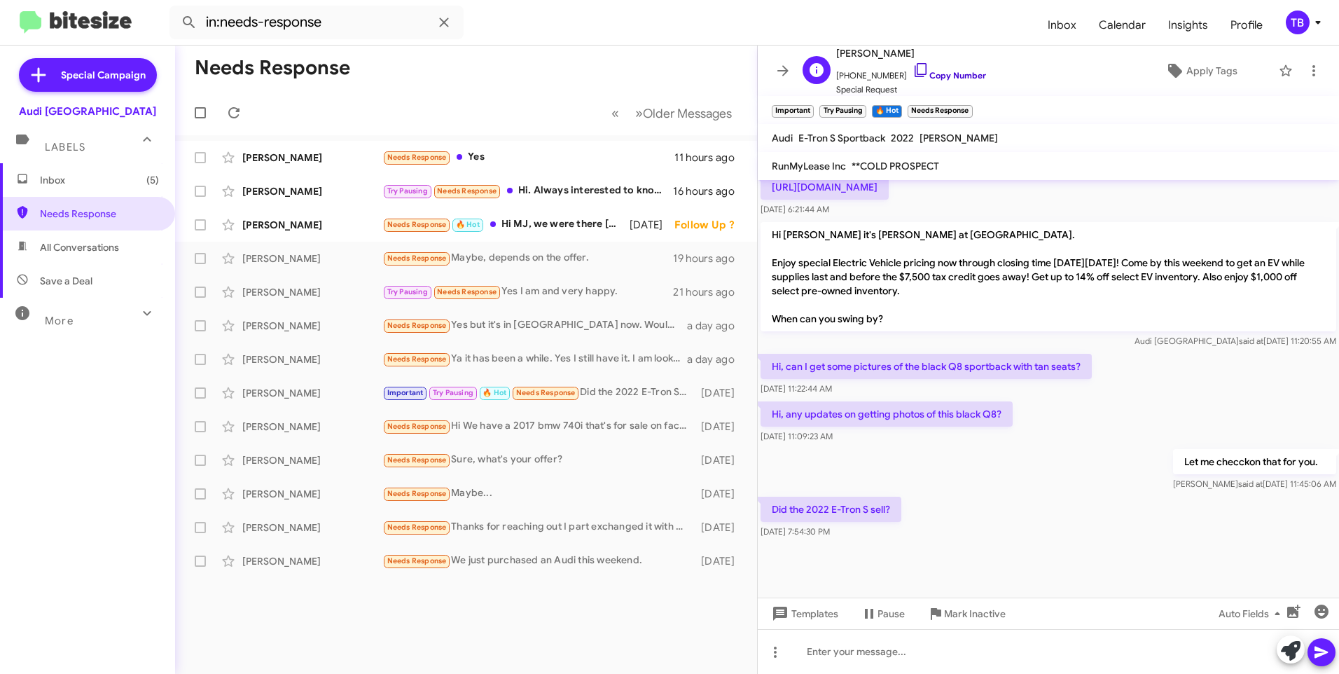
click at [913, 67] on icon at bounding box center [921, 70] width 17 height 17
drag, startPoint x: 973, startPoint y: 658, endPoint x: 962, endPoint y: 658, distance: 11.2
click at [973, 658] on div at bounding box center [1048, 651] width 581 height 45
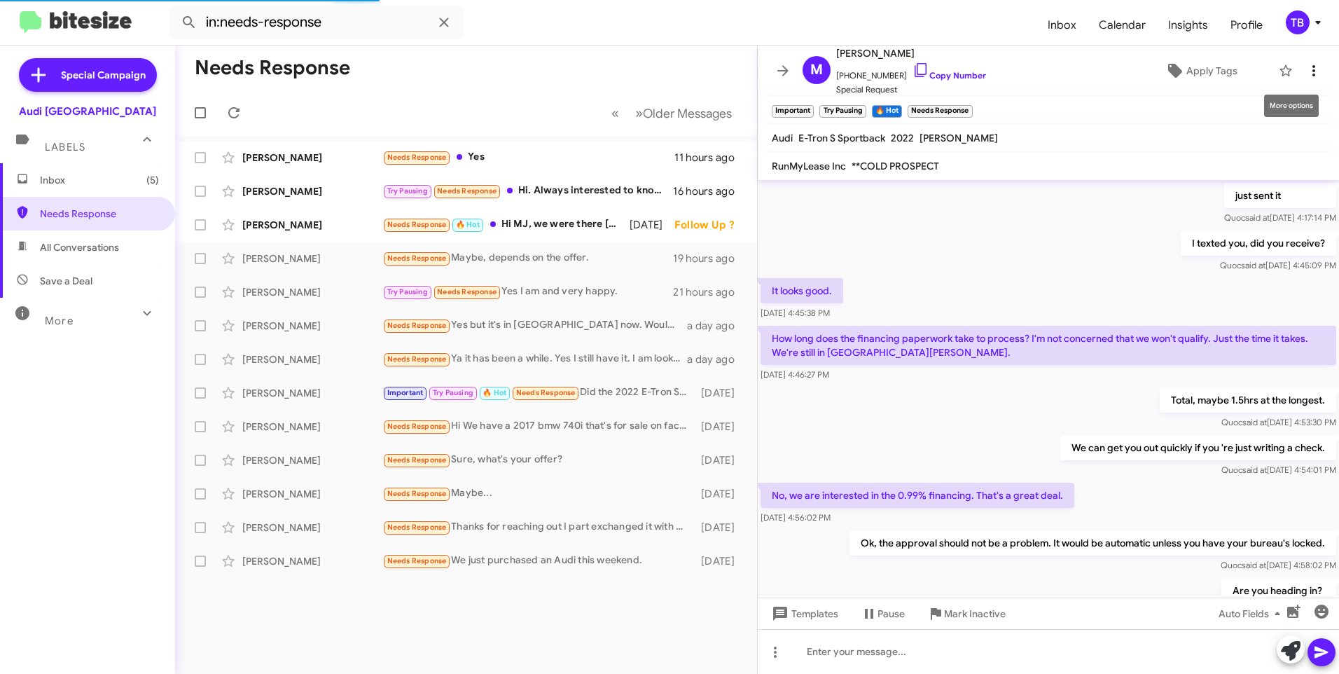
click at [1308, 63] on icon at bounding box center [1314, 70] width 17 height 17
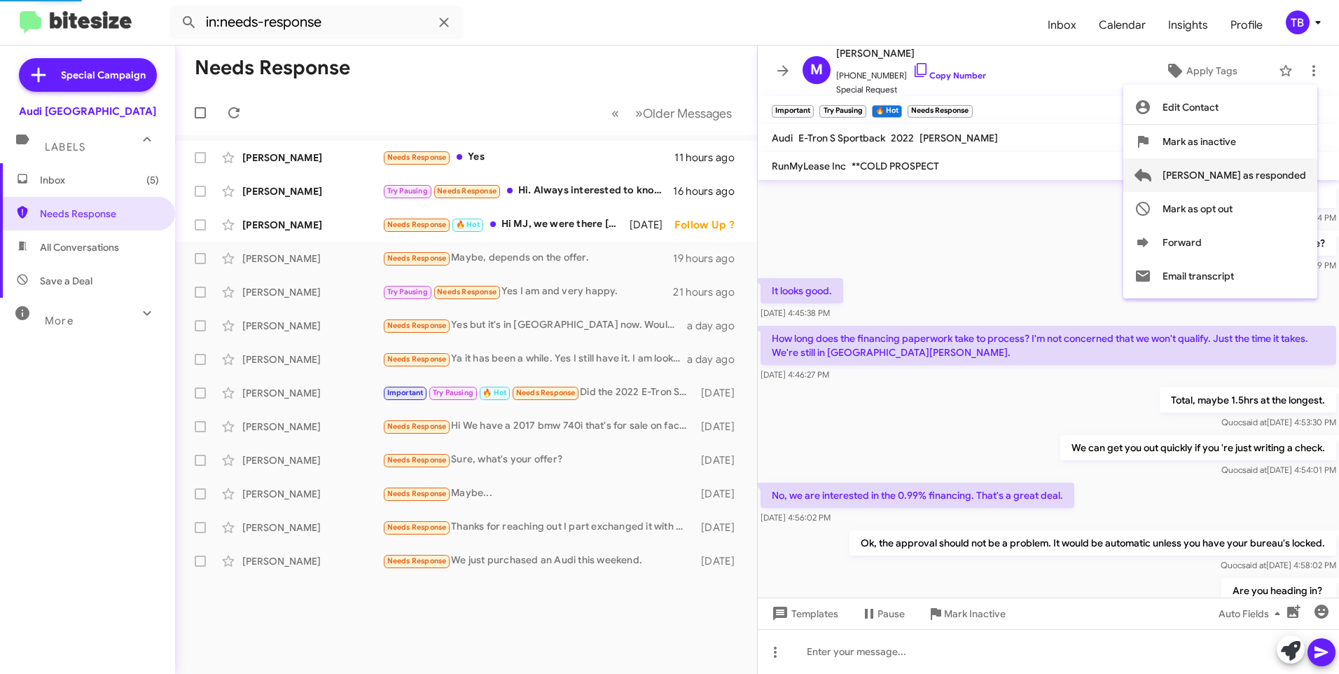
click at [1231, 184] on span "[PERSON_NAME] as responded" at bounding box center [1235, 175] width 144 height 34
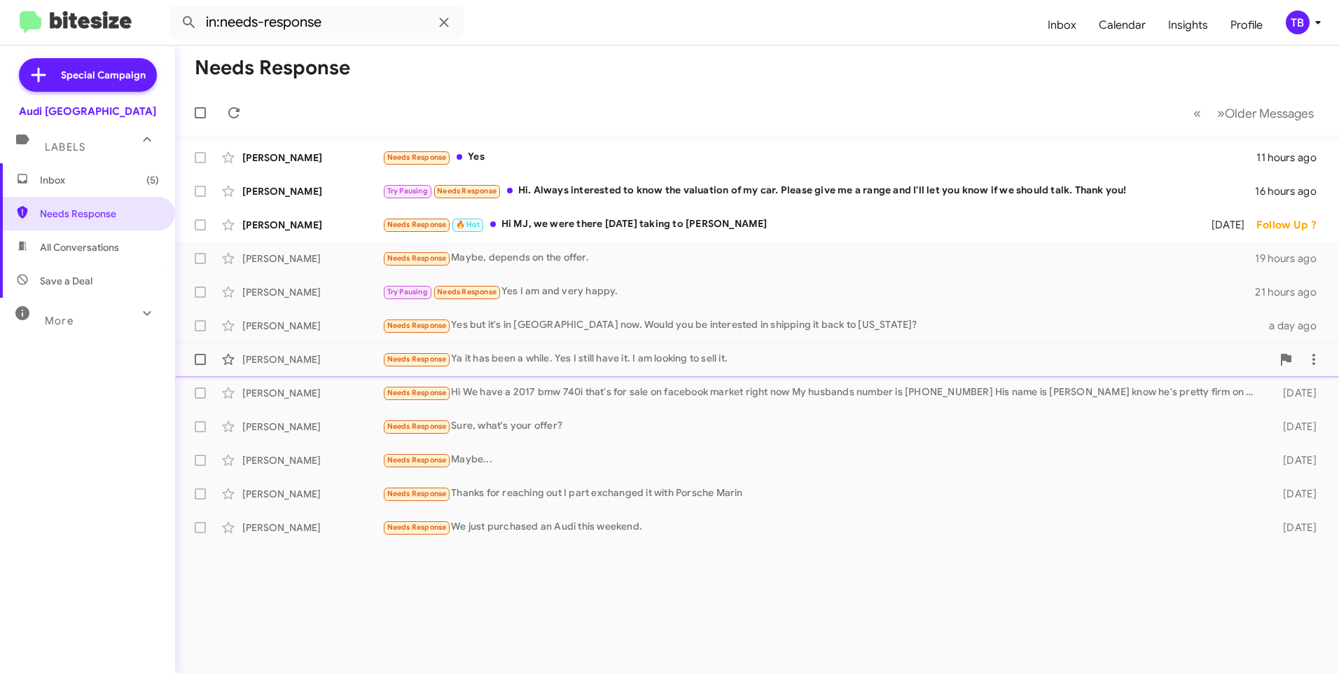
click at [773, 372] on div "Roxann Santaella Needs Response Ya it has been a while. Yes I still have it. I …" at bounding box center [757, 359] width 1142 height 28
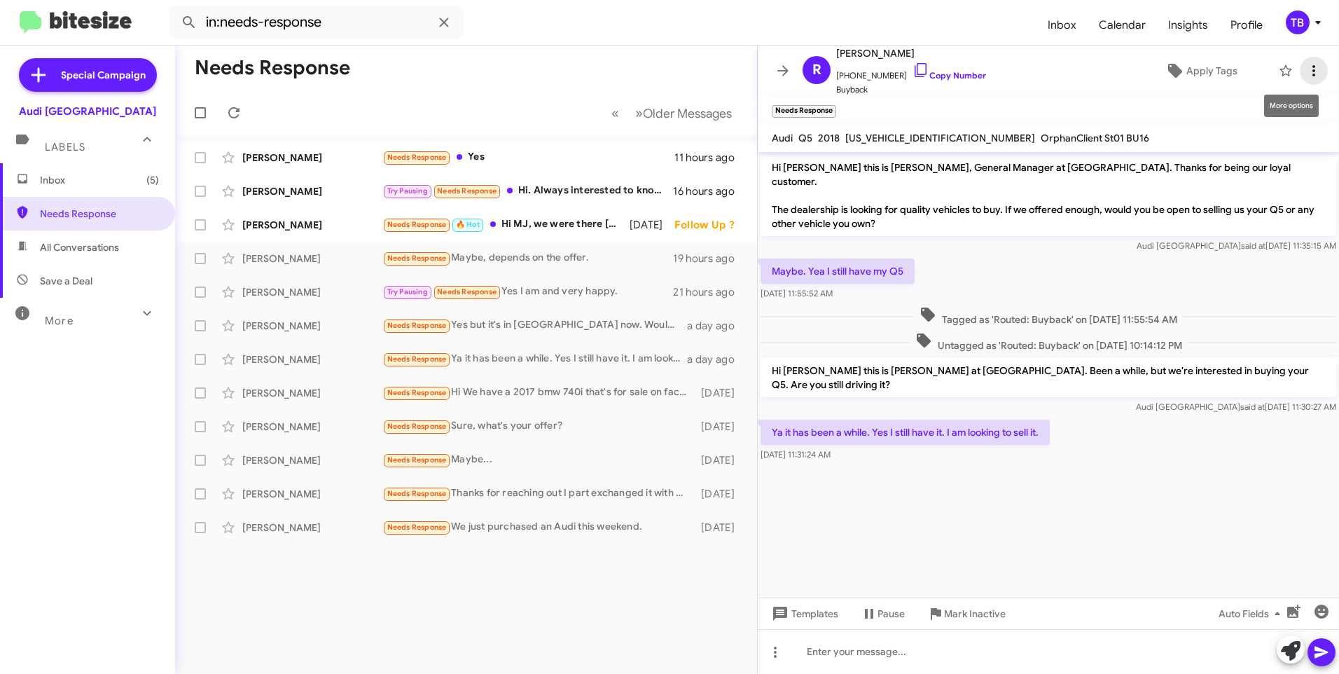
click at [1308, 73] on icon at bounding box center [1314, 70] width 17 height 17
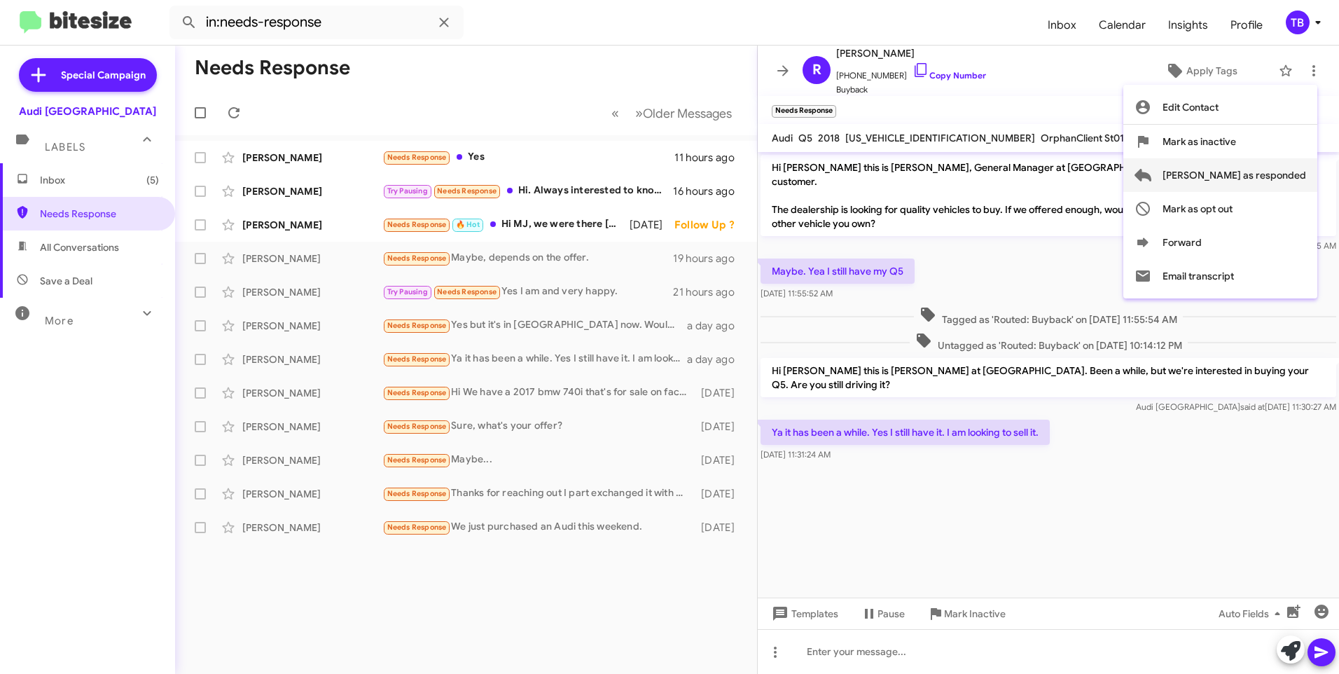
click at [1271, 170] on span "[PERSON_NAME] as responded" at bounding box center [1235, 175] width 144 height 34
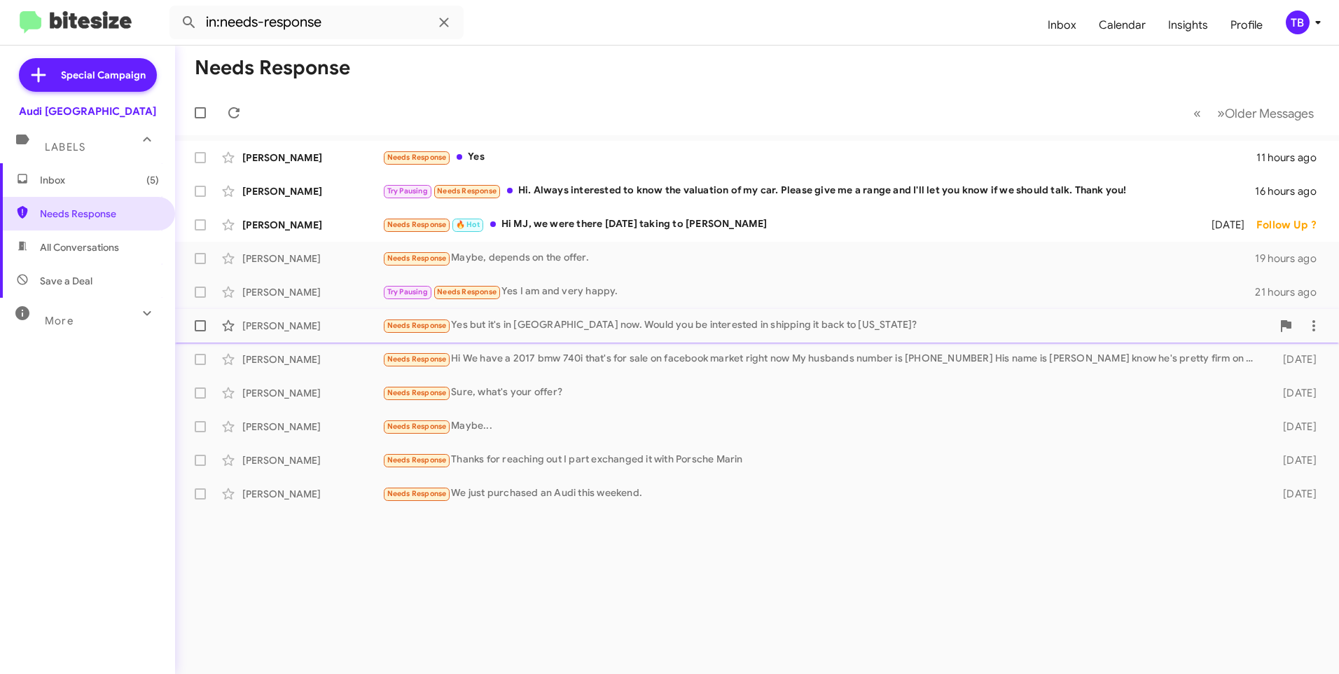
click at [633, 322] on div "Needs Response Yes but it's in Chicago now. Would you be interested in shipping…" at bounding box center [827, 325] width 890 height 16
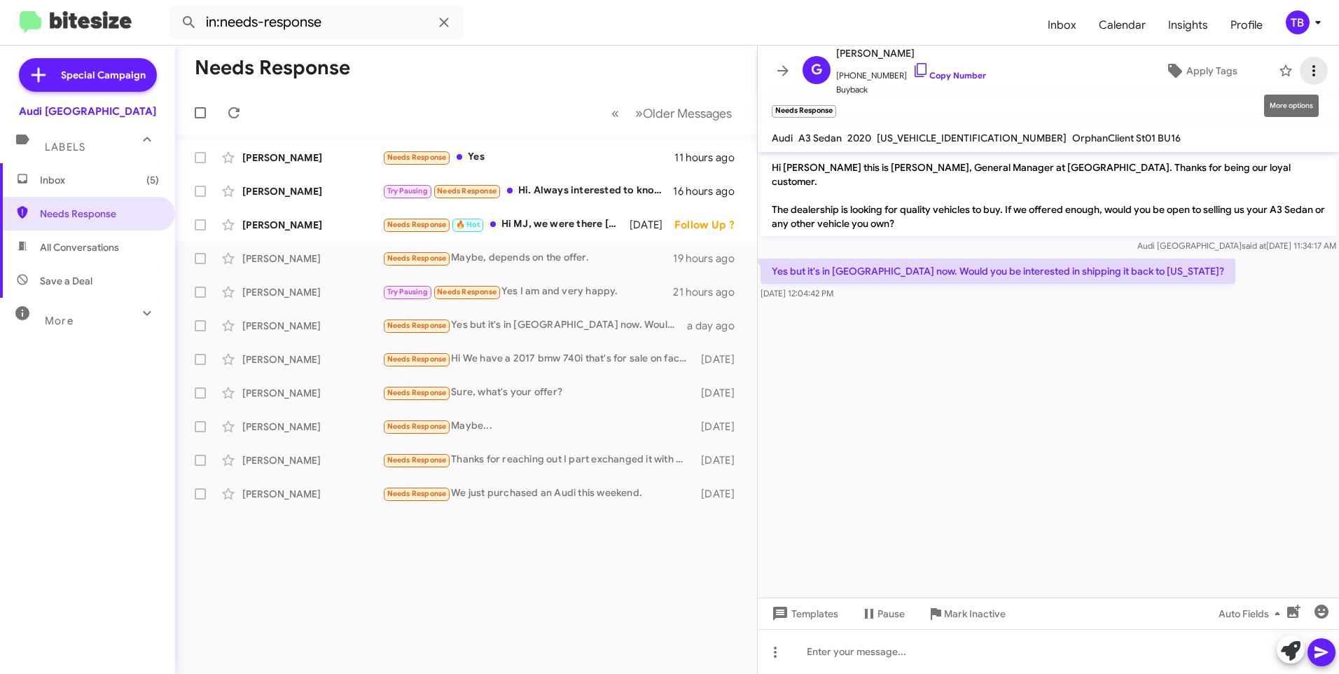
click at [1306, 73] on icon at bounding box center [1314, 70] width 17 height 17
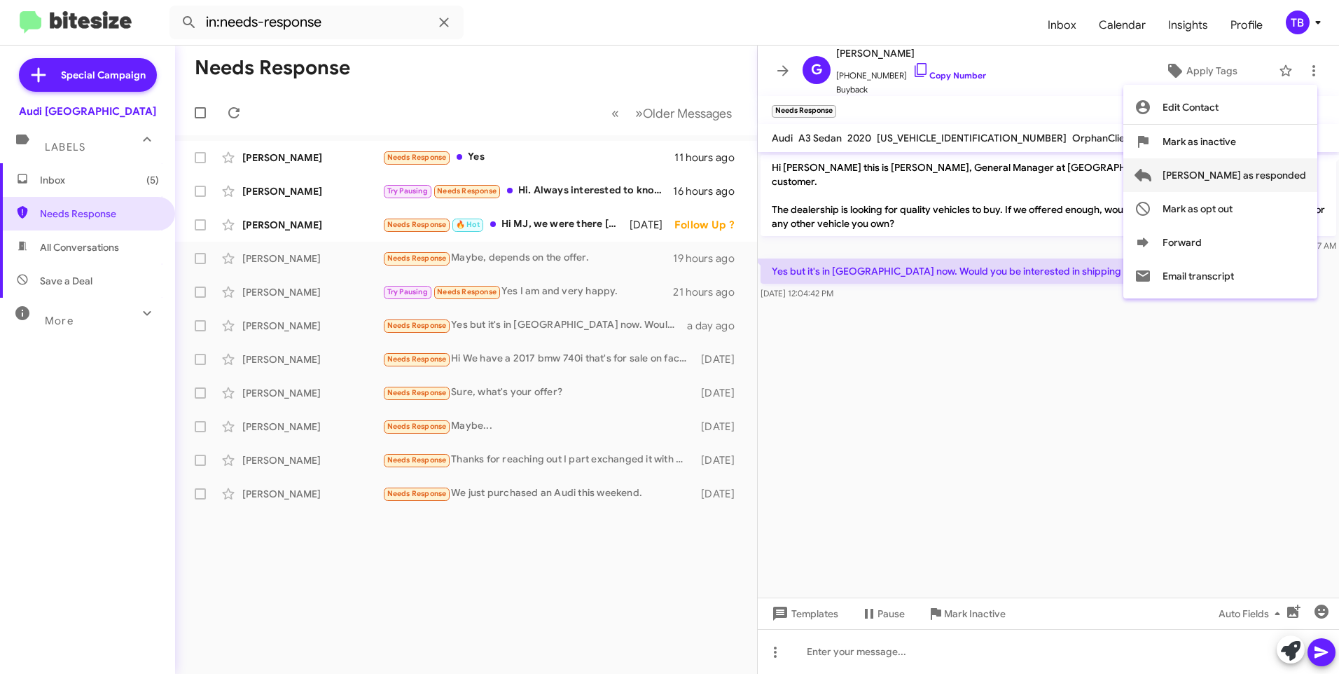
click at [1273, 180] on span "[PERSON_NAME] as responded" at bounding box center [1235, 175] width 144 height 34
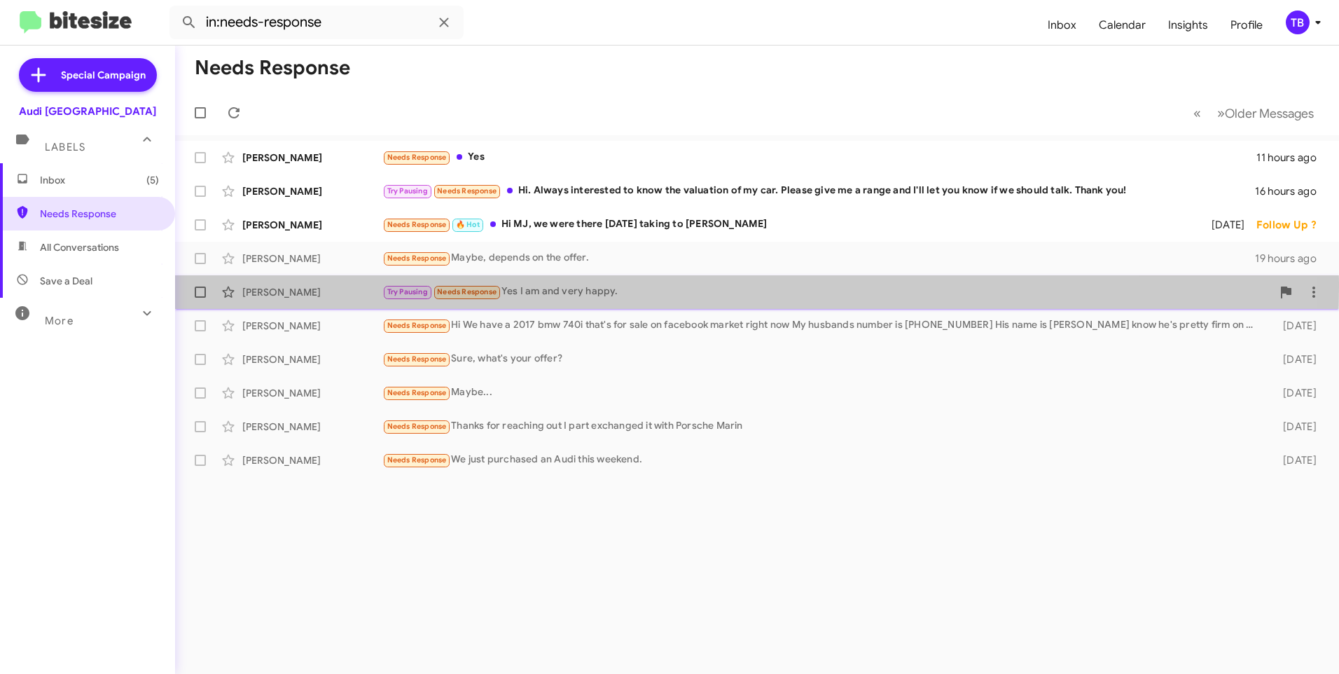
click at [616, 286] on div "Try Pausing Needs Response Yes I am and very happy." at bounding box center [827, 292] width 890 height 16
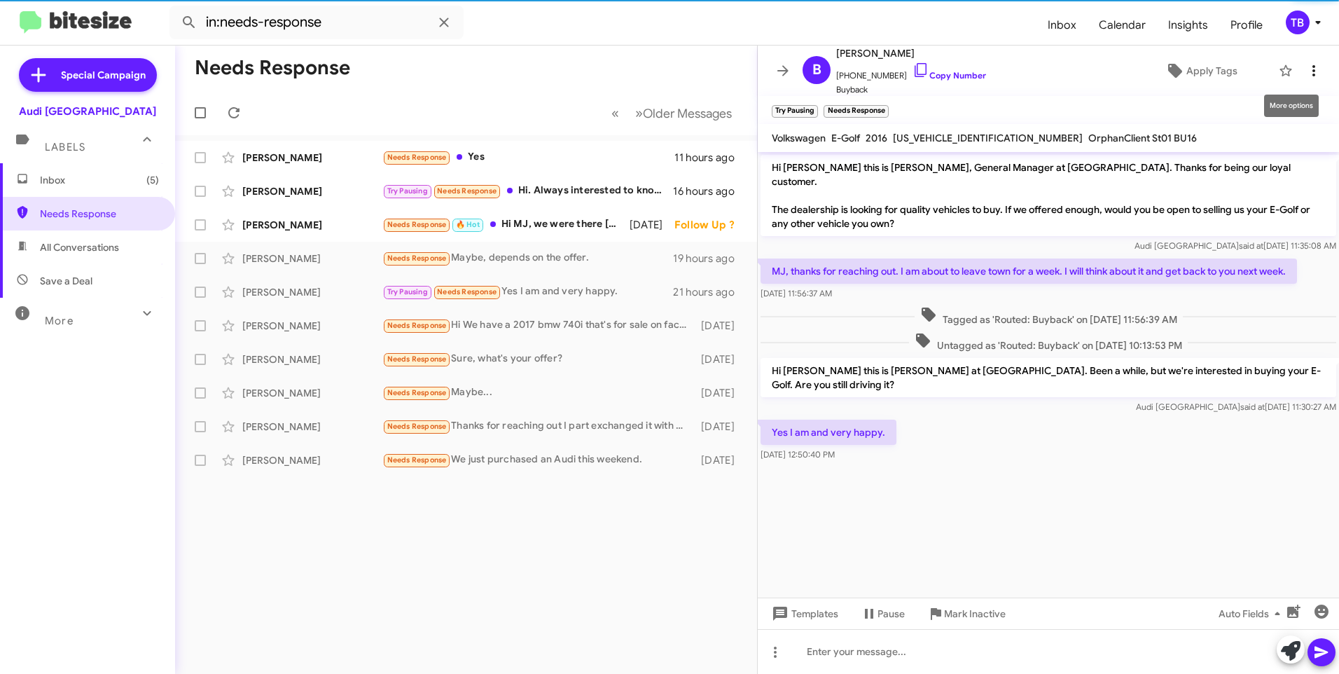
click at [1306, 78] on icon at bounding box center [1314, 70] width 17 height 17
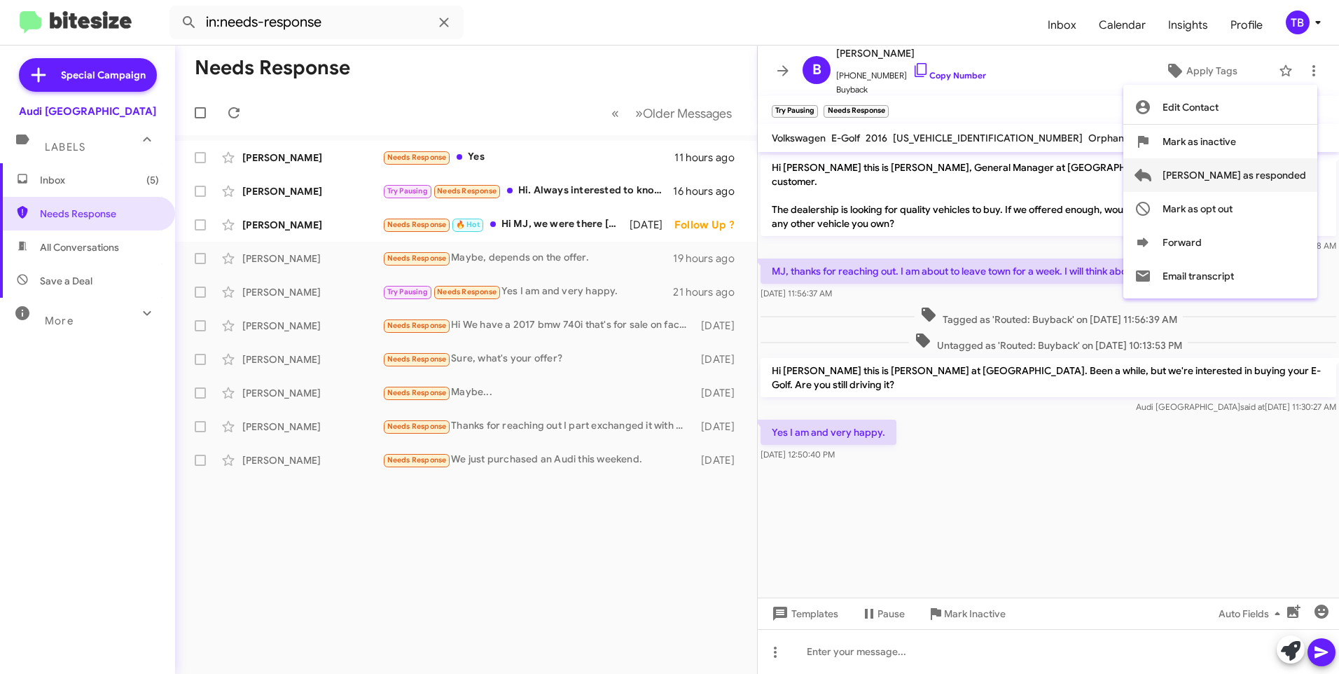
click at [1269, 170] on span "[PERSON_NAME] as responded" at bounding box center [1235, 175] width 144 height 34
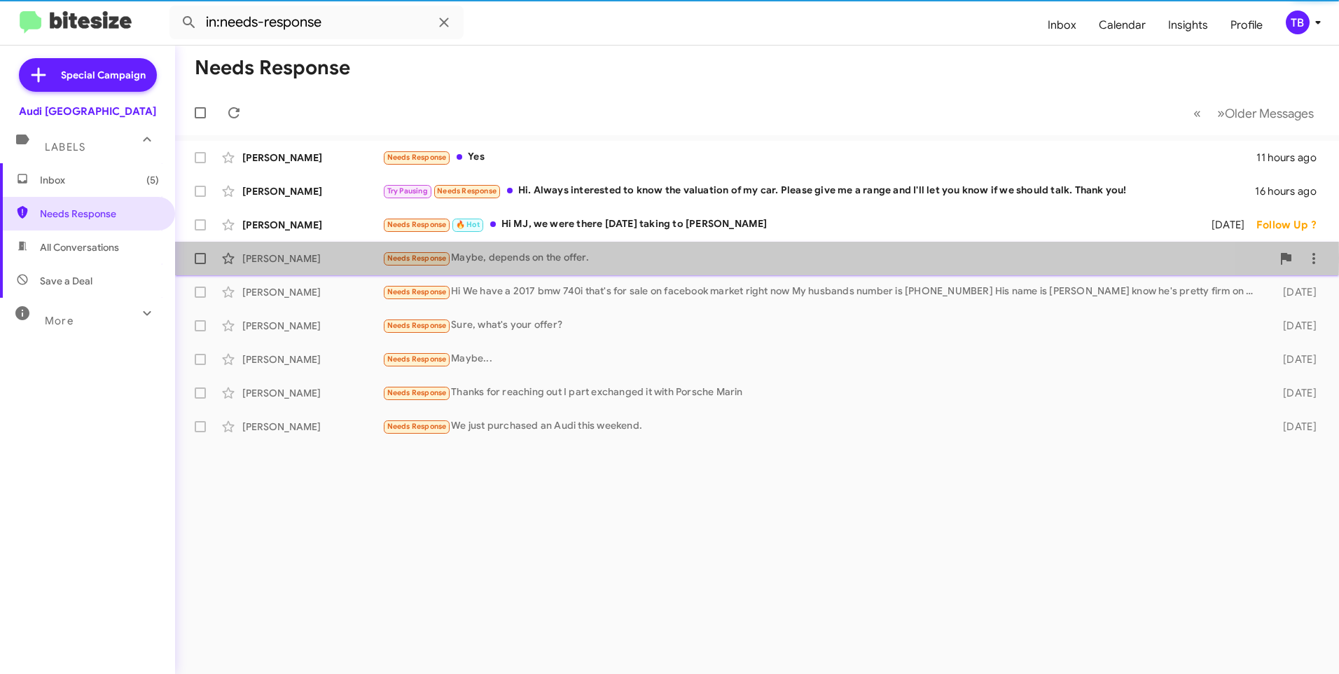
click at [575, 258] on div "Needs Response Maybe, depends on the offer." at bounding box center [827, 258] width 890 height 16
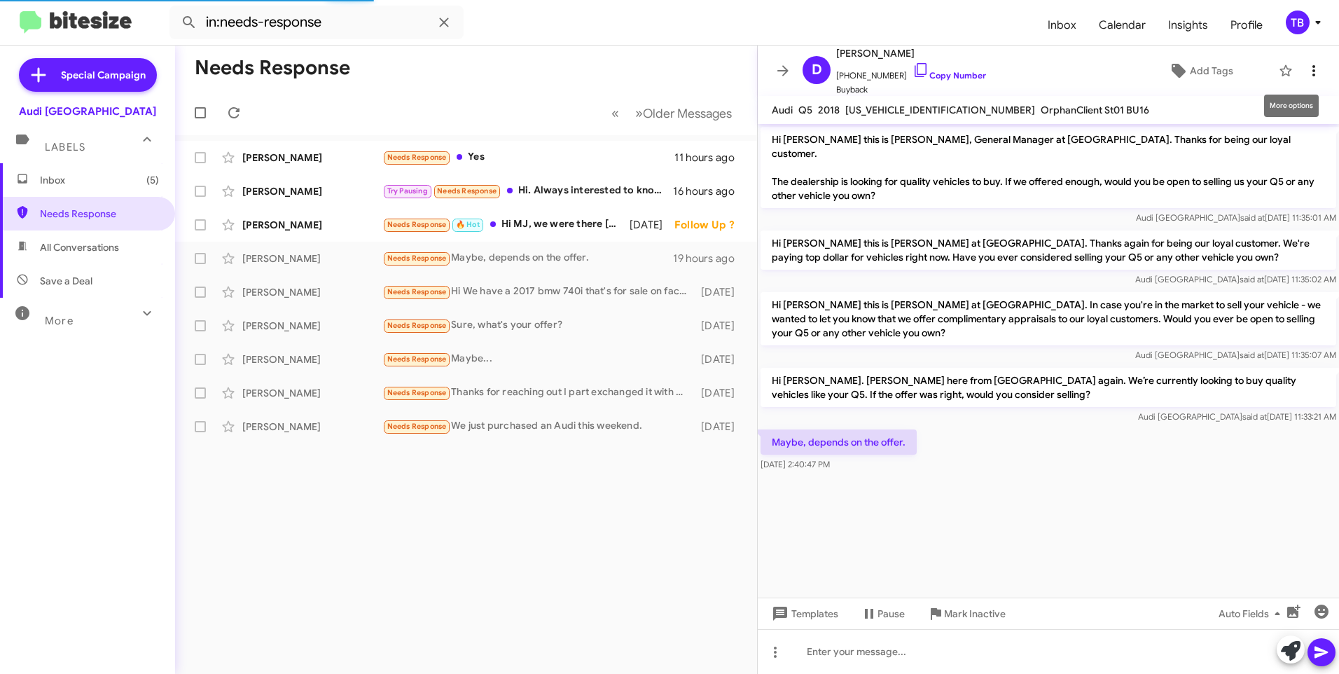
click at [1306, 71] on icon at bounding box center [1314, 70] width 17 height 17
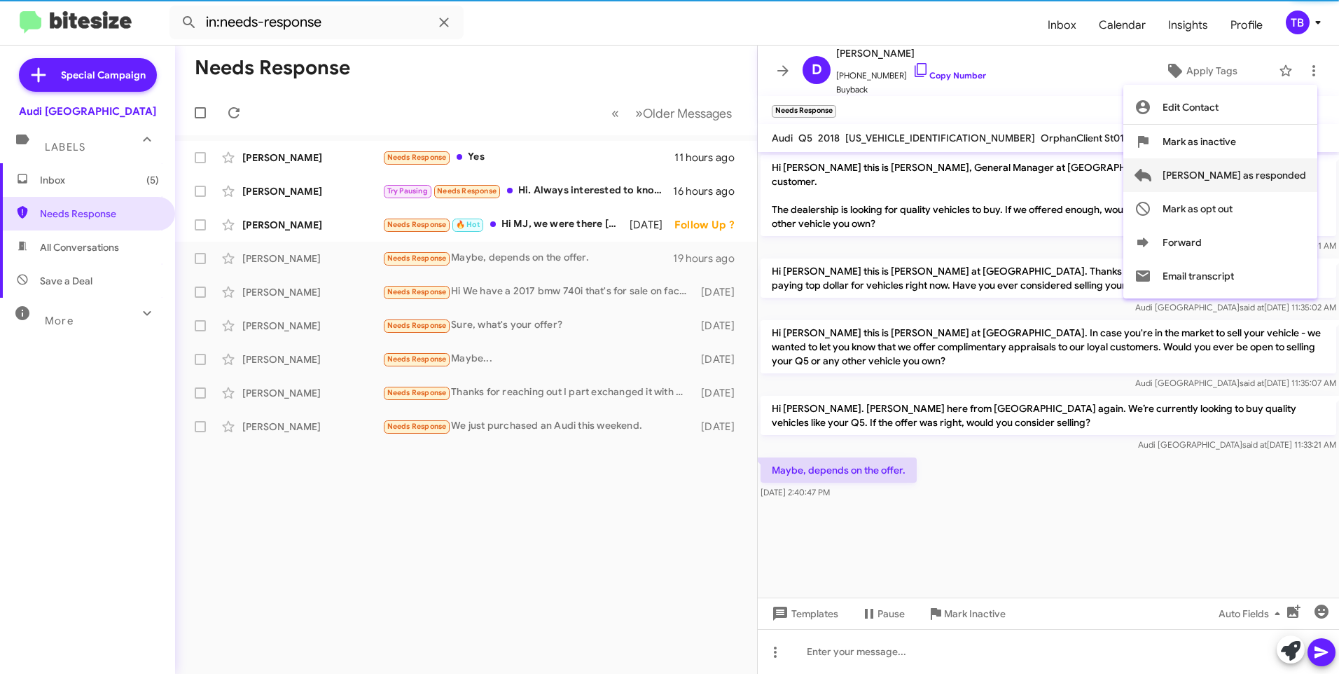
click at [1213, 168] on button "[PERSON_NAME] as responded" at bounding box center [1221, 175] width 194 height 34
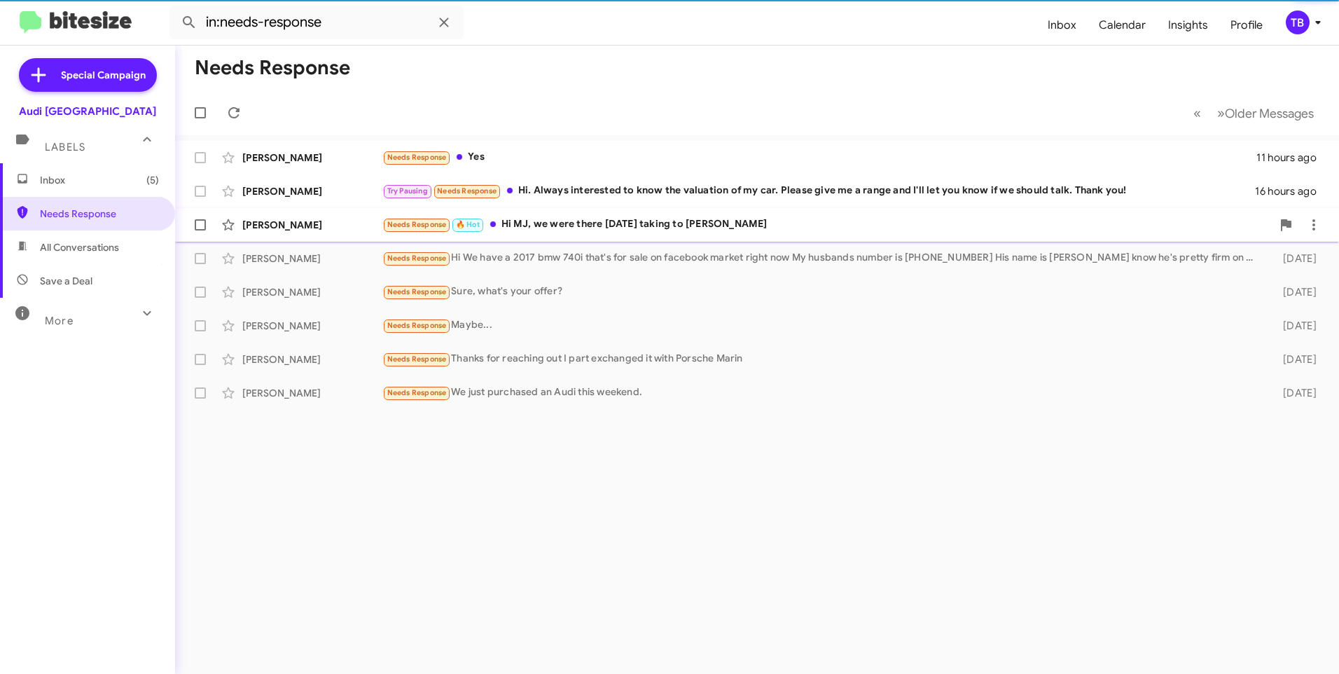
click at [704, 226] on div "Needs Response 🔥 Hot Hi MJ, we were there yesterday taking to Samuel" at bounding box center [827, 224] width 890 height 16
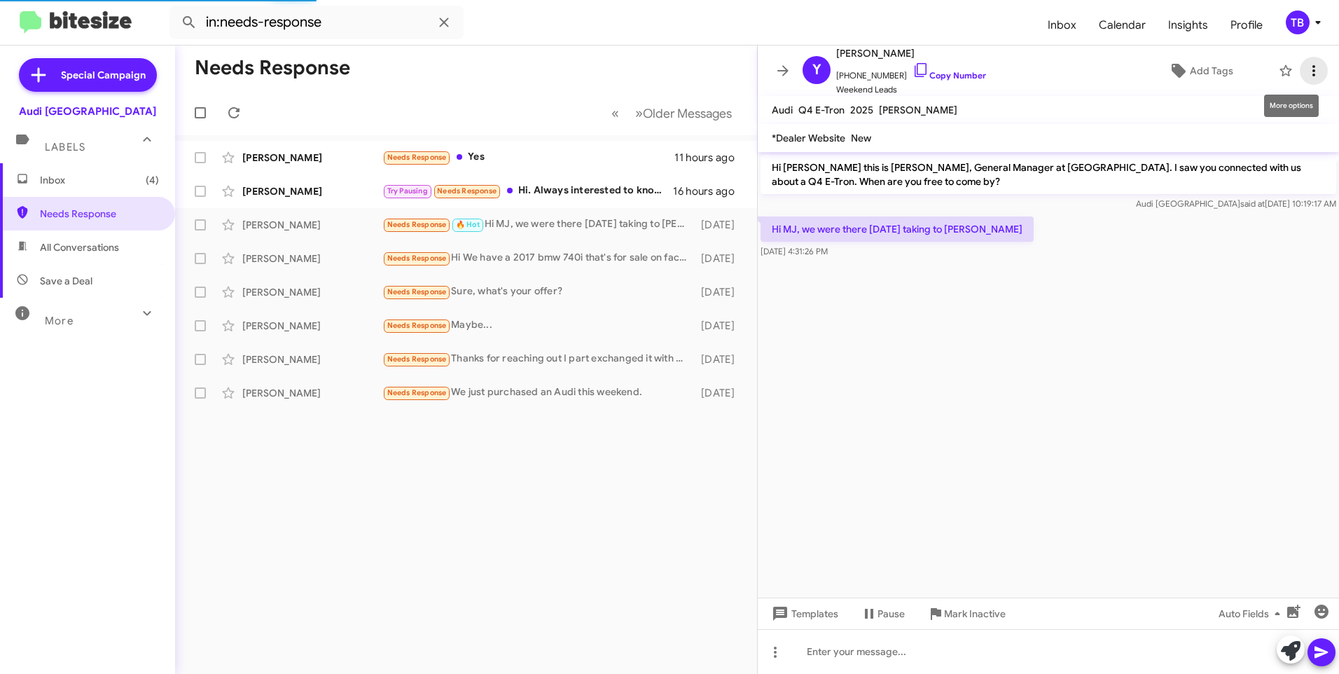
click at [1310, 64] on icon at bounding box center [1314, 70] width 17 height 17
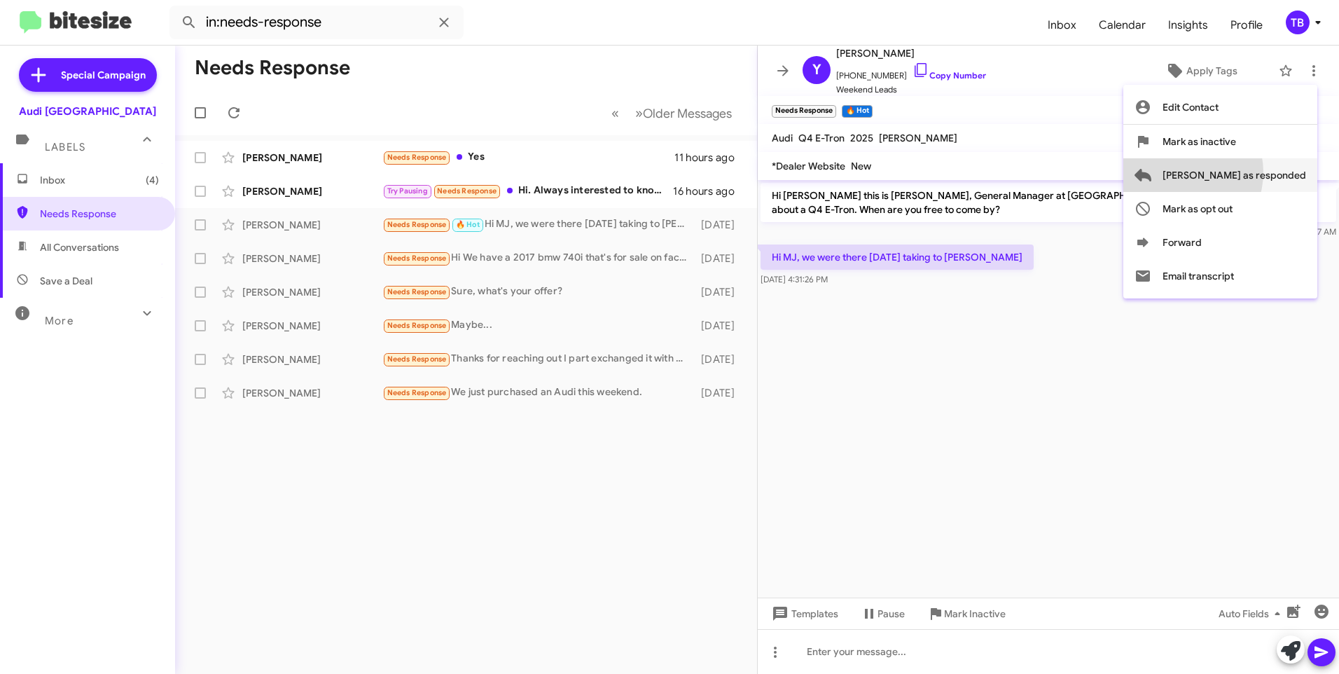
click at [1233, 172] on span "[PERSON_NAME] as responded" at bounding box center [1235, 175] width 144 height 34
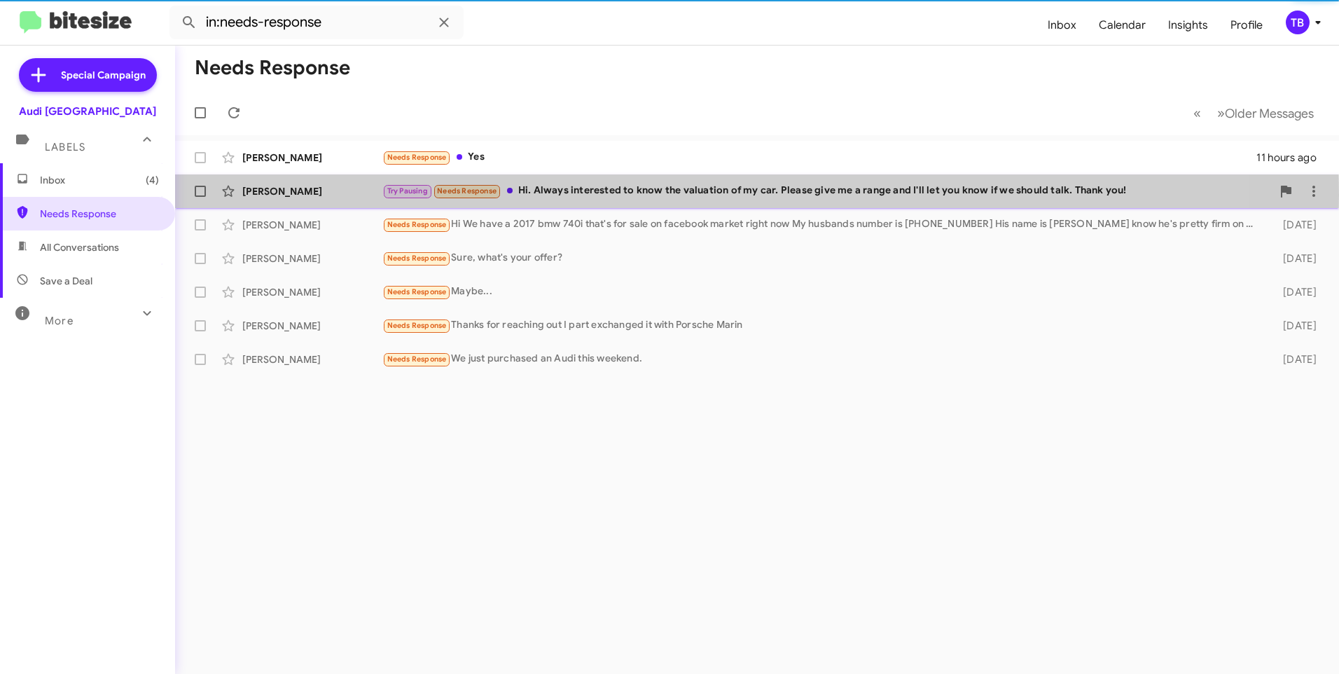
click at [582, 195] on div "Try Pausing Needs Response Hi. Always interested to know the valuation of my ca…" at bounding box center [827, 191] width 890 height 16
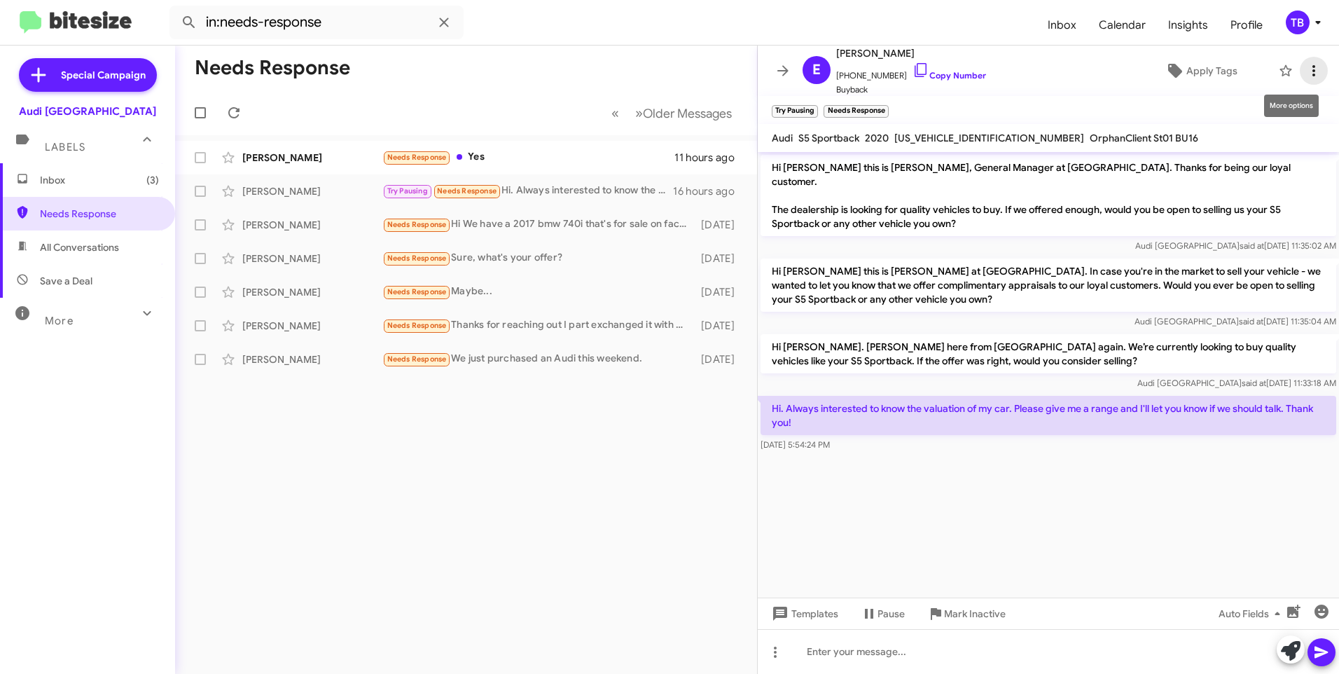
click at [1313, 70] on span at bounding box center [1314, 70] width 28 height 17
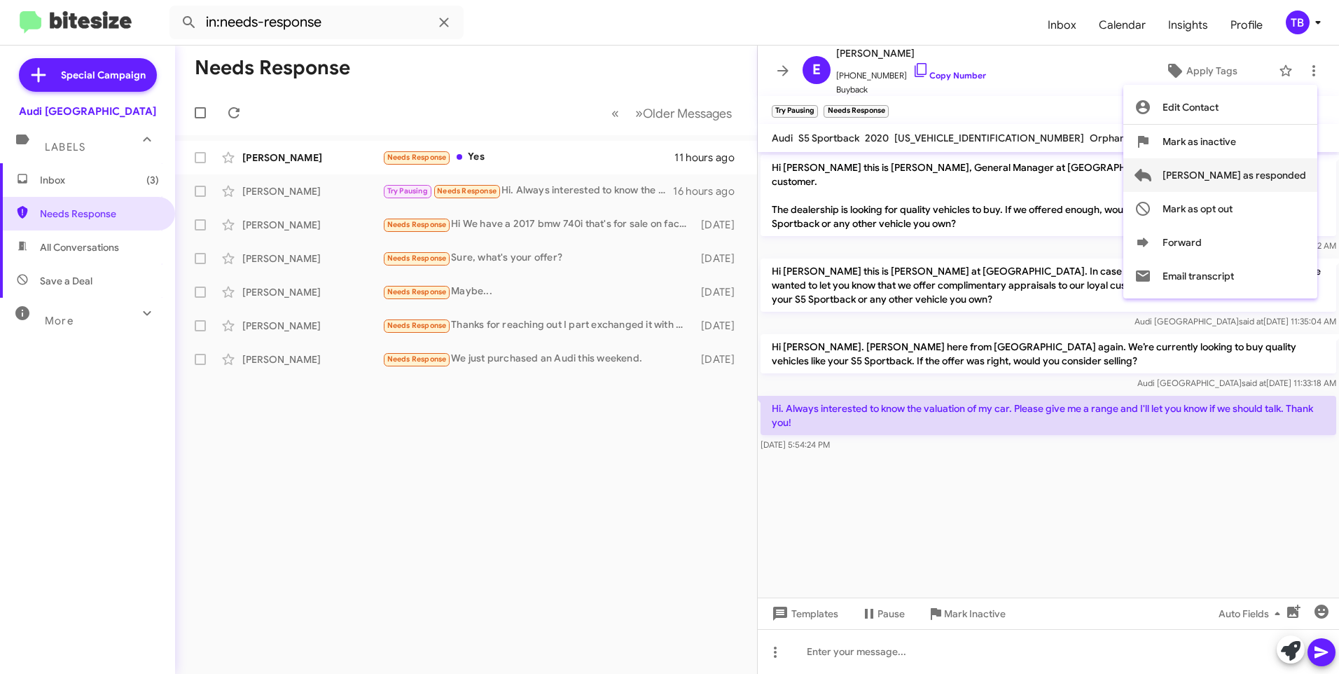
click at [1243, 179] on span "[PERSON_NAME] as responded" at bounding box center [1235, 175] width 144 height 34
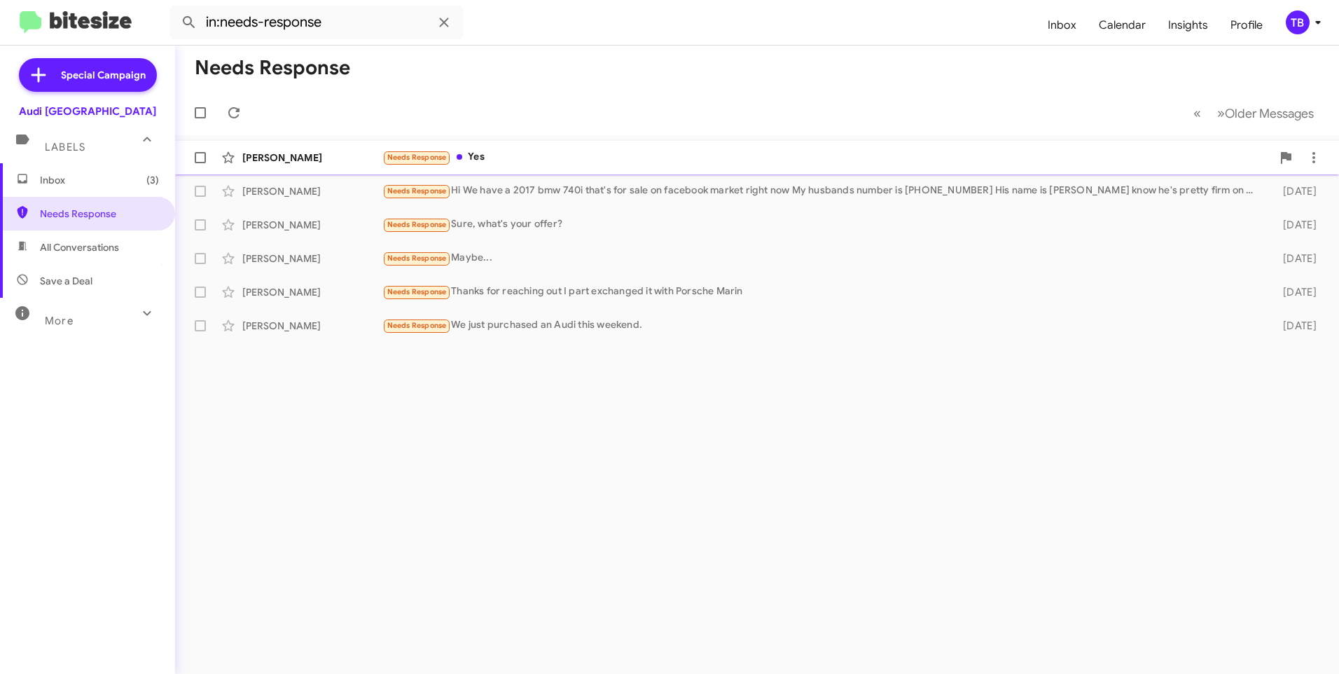
click at [534, 161] on div "Needs Response Yes" at bounding box center [827, 157] width 890 height 16
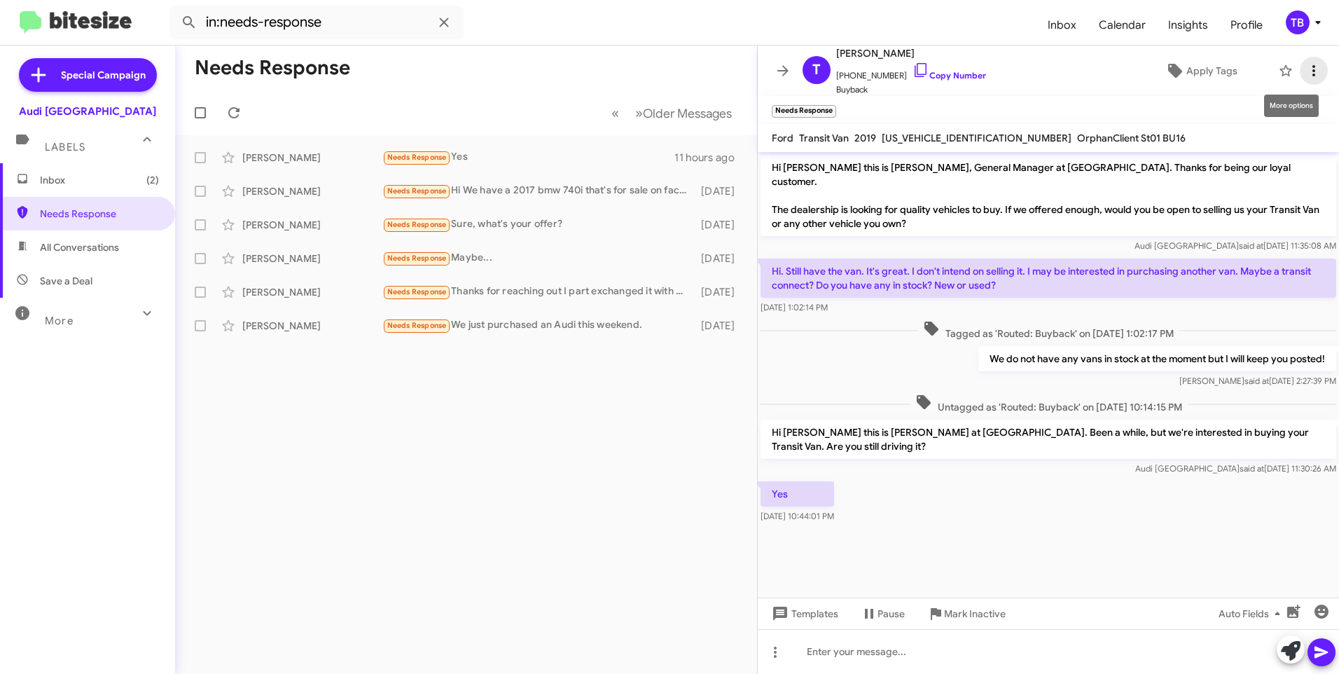
click at [1306, 78] on icon at bounding box center [1314, 70] width 17 height 17
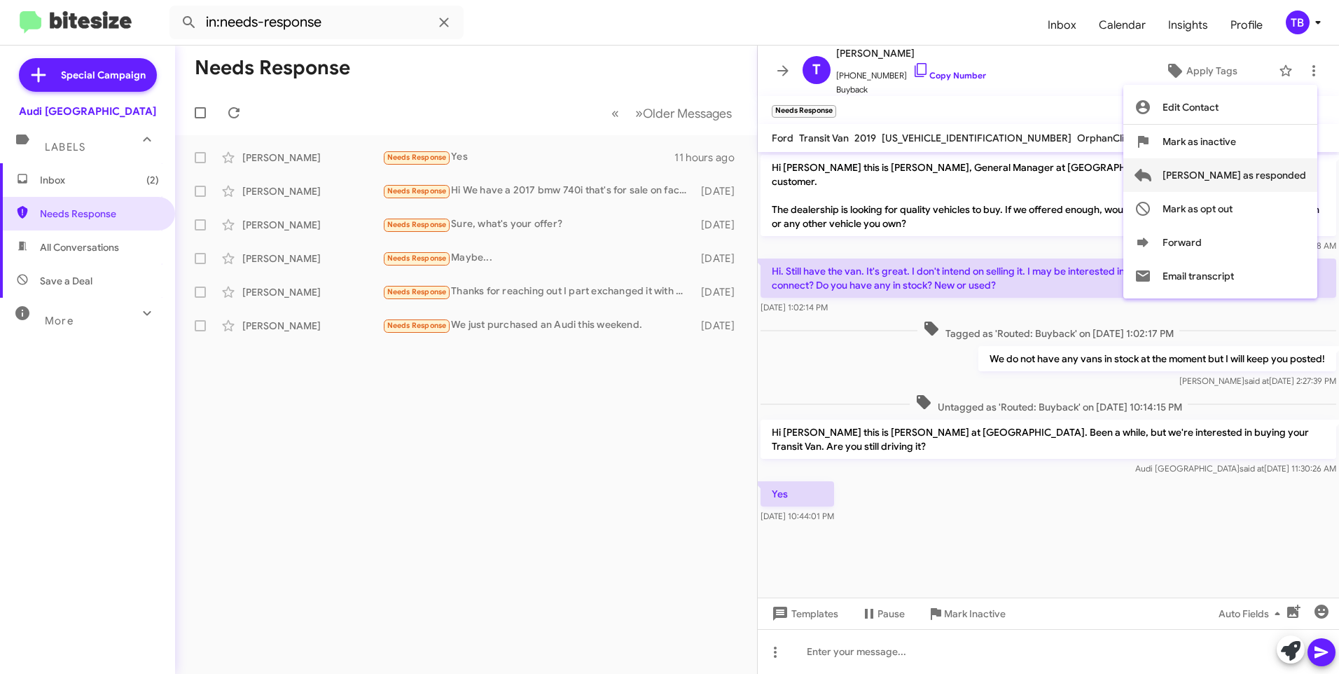
click at [1261, 177] on span "[PERSON_NAME] as responded" at bounding box center [1235, 175] width 144 height 34
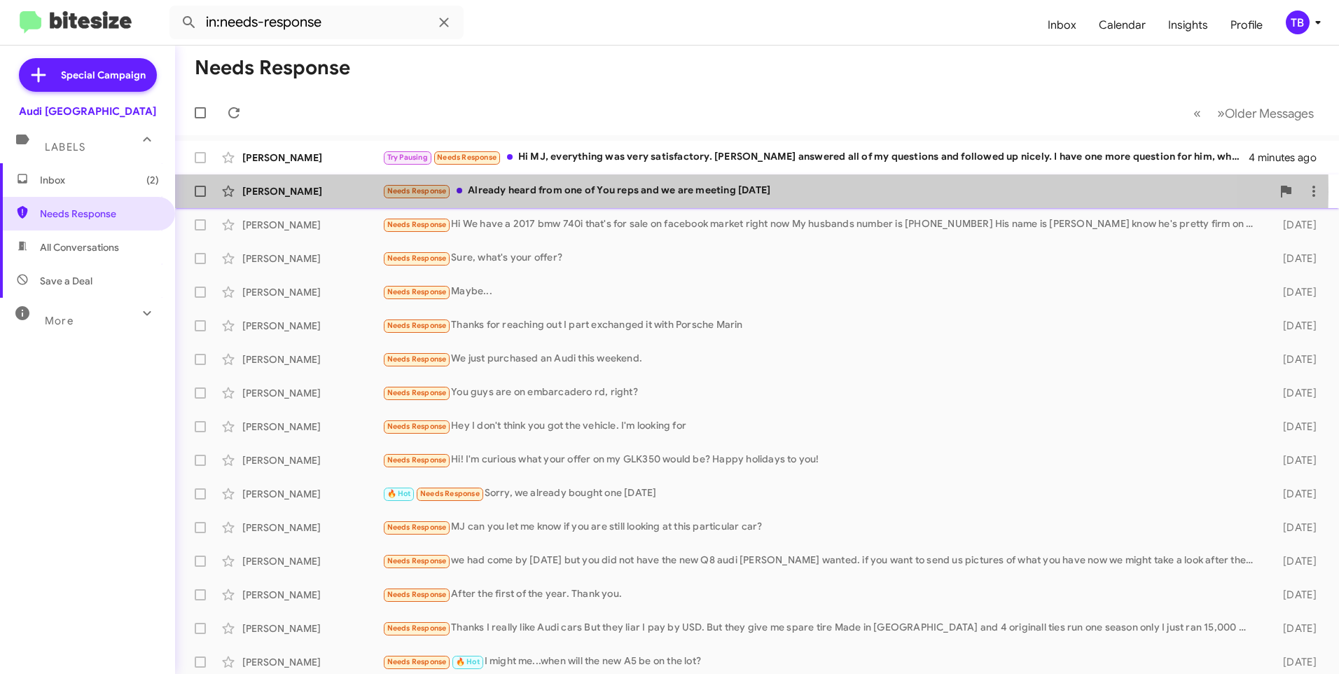
click at [660, 192] on div "Needs Response Already heard from one of You reps and we are meeting [DATE]" at bounding box center [827, 191] width 890 height 16
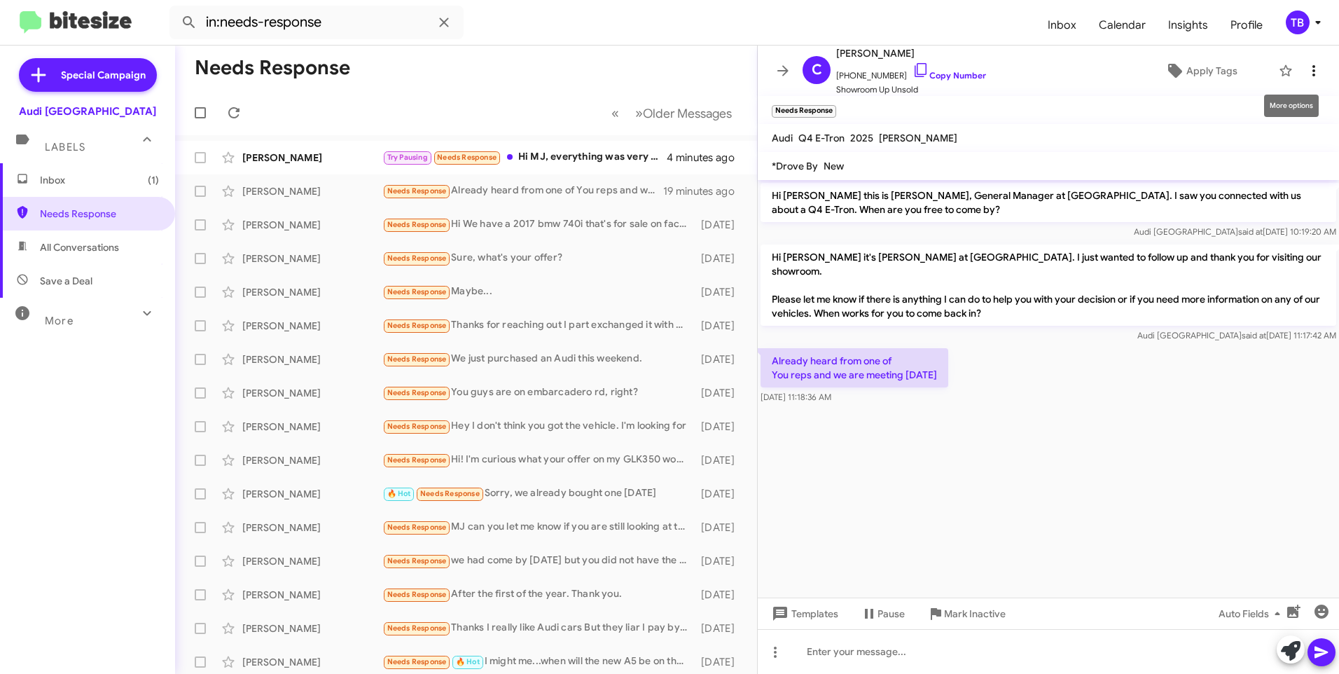
click at [1306, 69] on icon at bounding box center [1314, 70] width 17 height 17
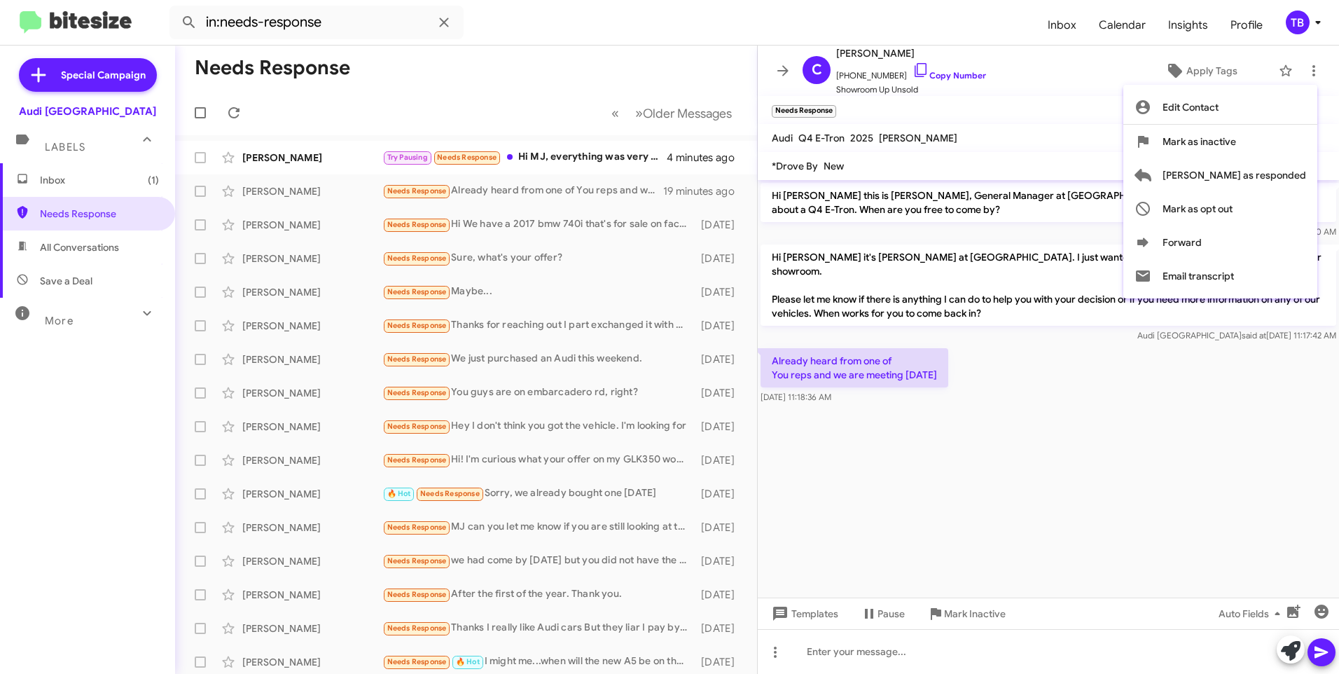
click at [926, 636] on div at bounding box center [669, 337] width 1339 height 674
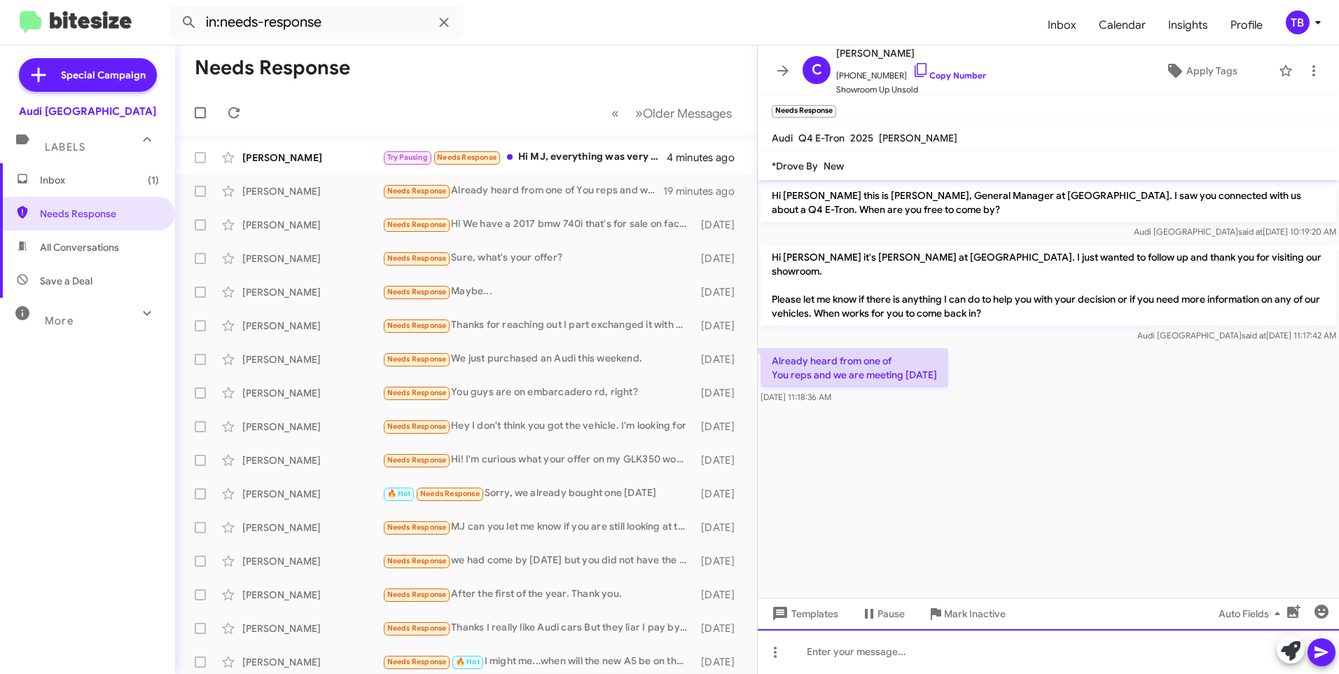
click at [914, 651] on div at bounding box center [1048, 651] width 581 height 45
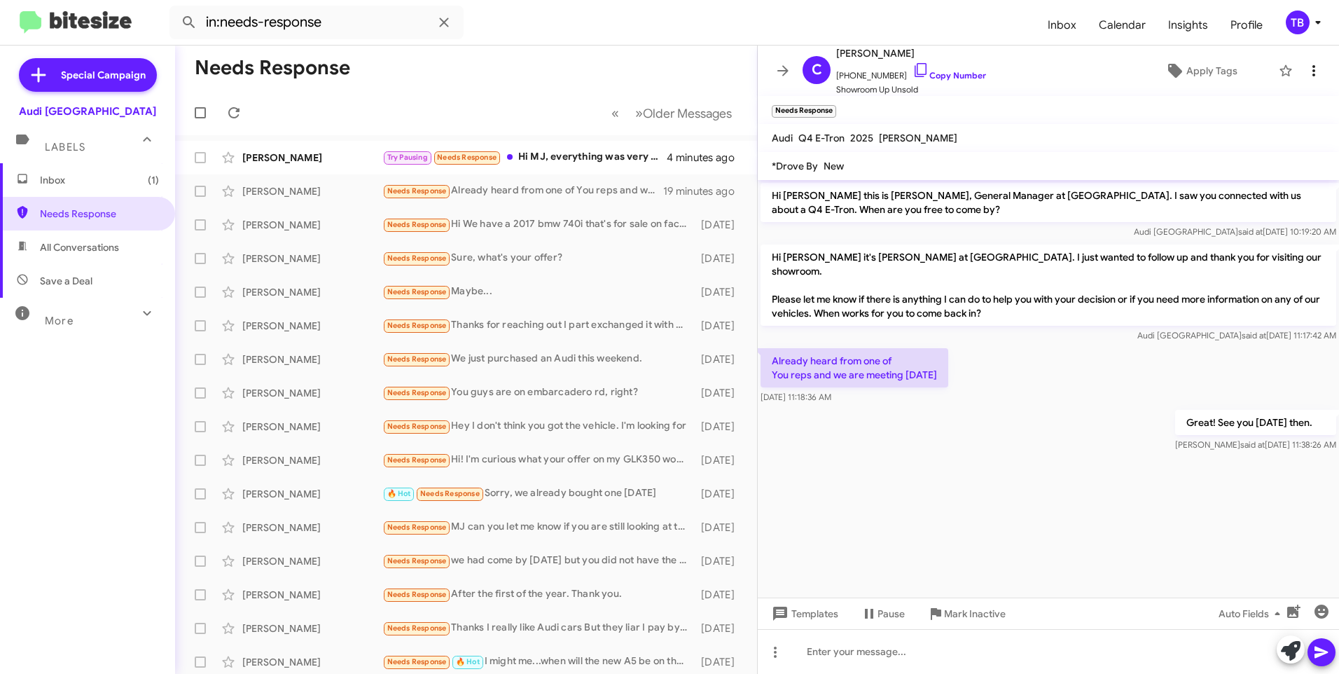
click at [1307, 65] on icon at bounding box center [1314, 70] width 17 height 17
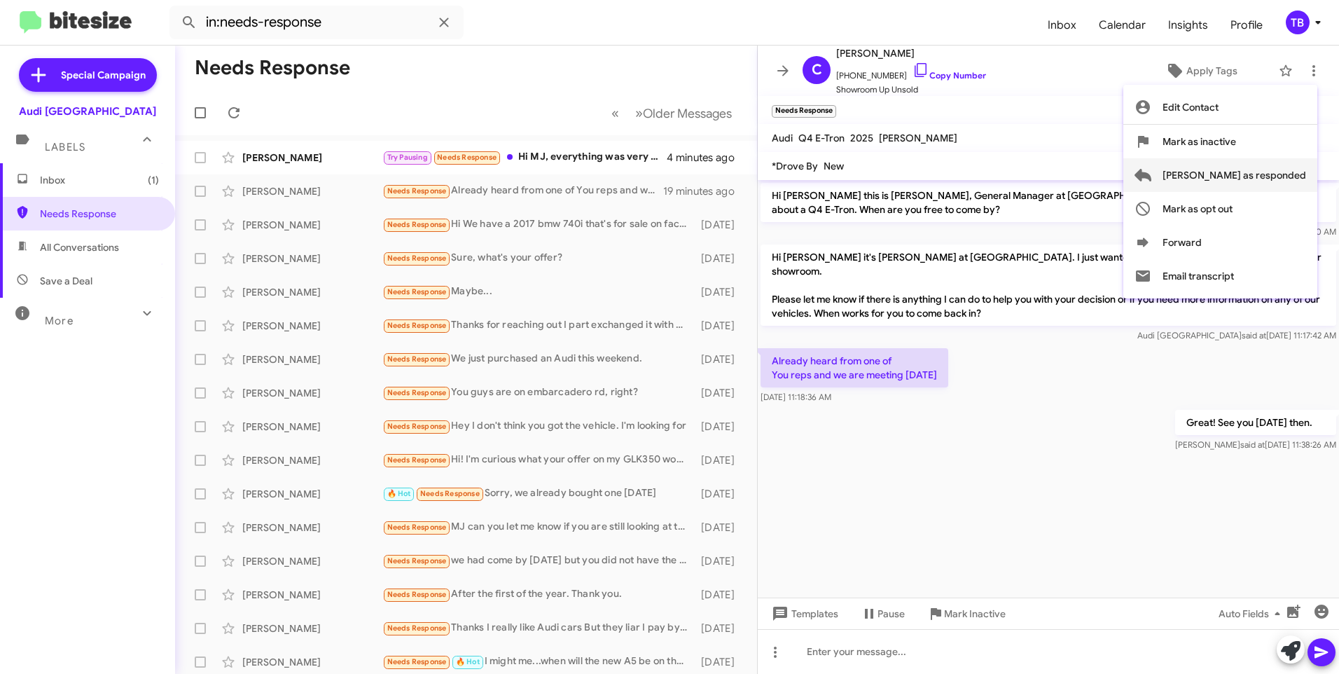
click at [1294, 172] on span "[PERSON_NAME] as responded" at bounding box center [1235, 175] width 144 height 34
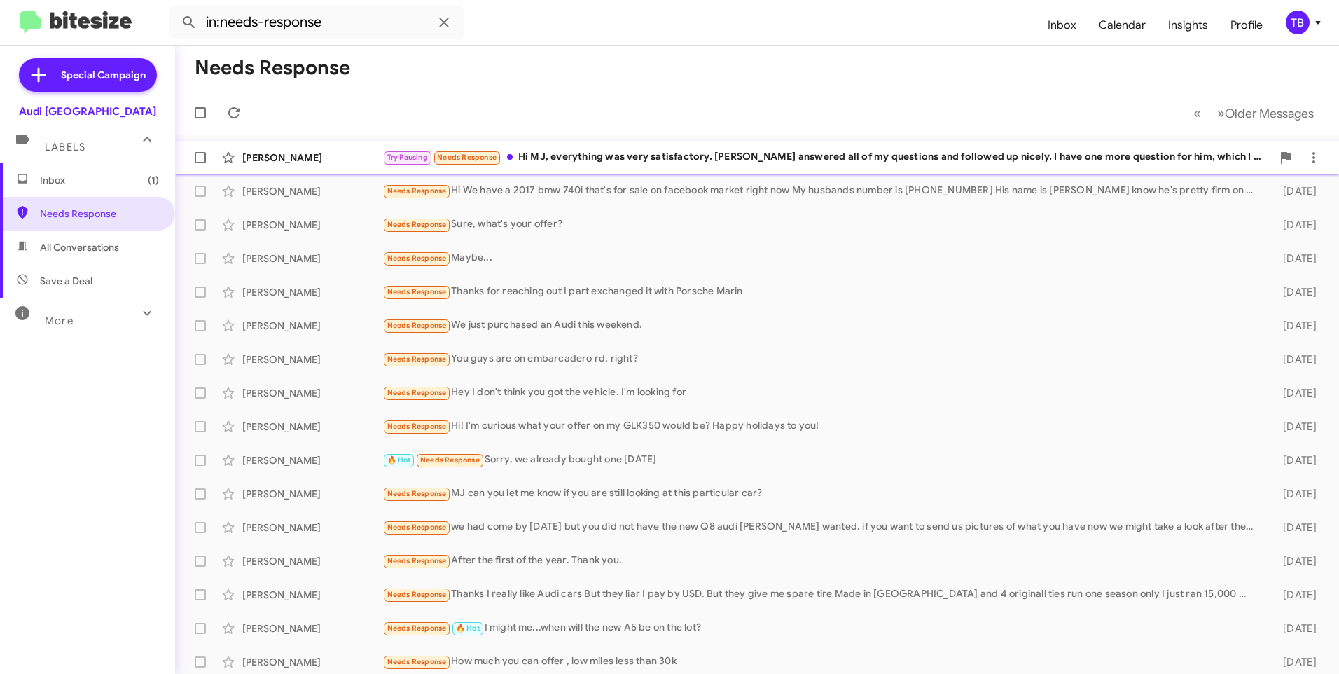
click at [585, 169] on div "[PERSON_NAME] Try Pausing Needs Response Hi MJ, everything was very satisfactor…" at bounding box center [757, 158] width 1142 height 28
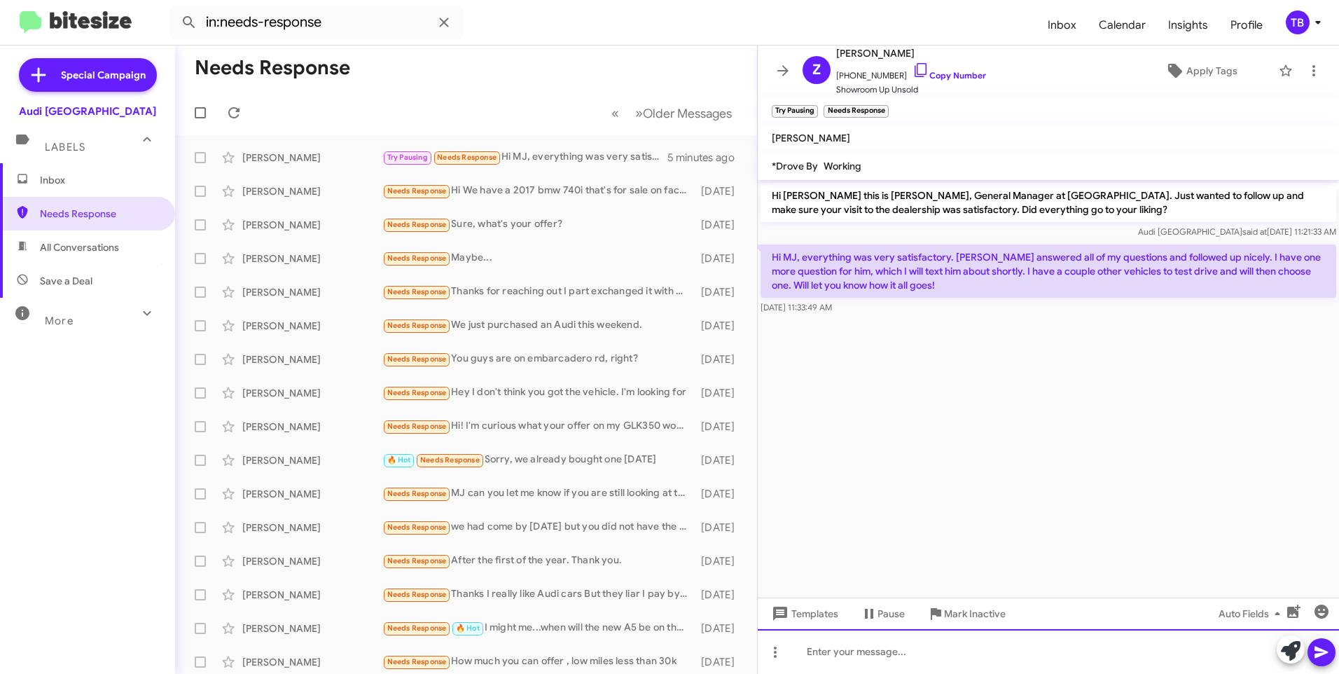
click at [821, 666] on div at bounding box center [1048, 651] width 581 height 45
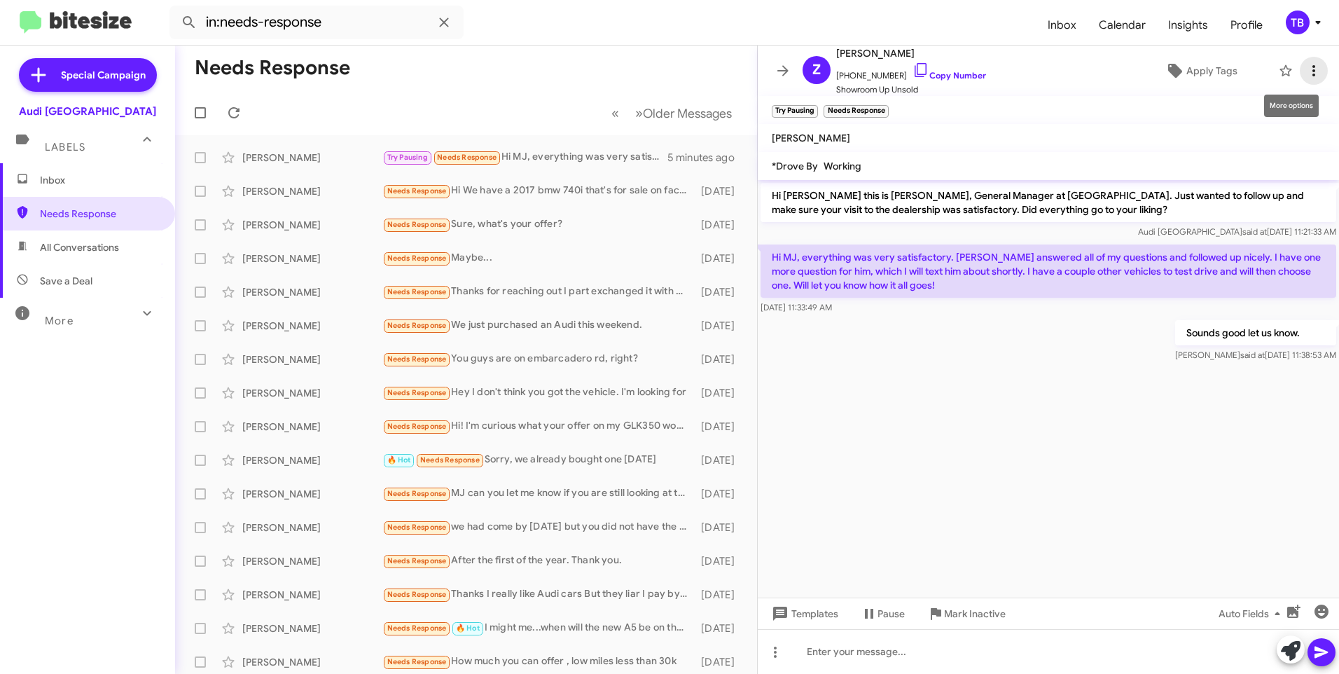
click at [1306, 65] on icon at bounding box center [1314, 70] width 17 height 17
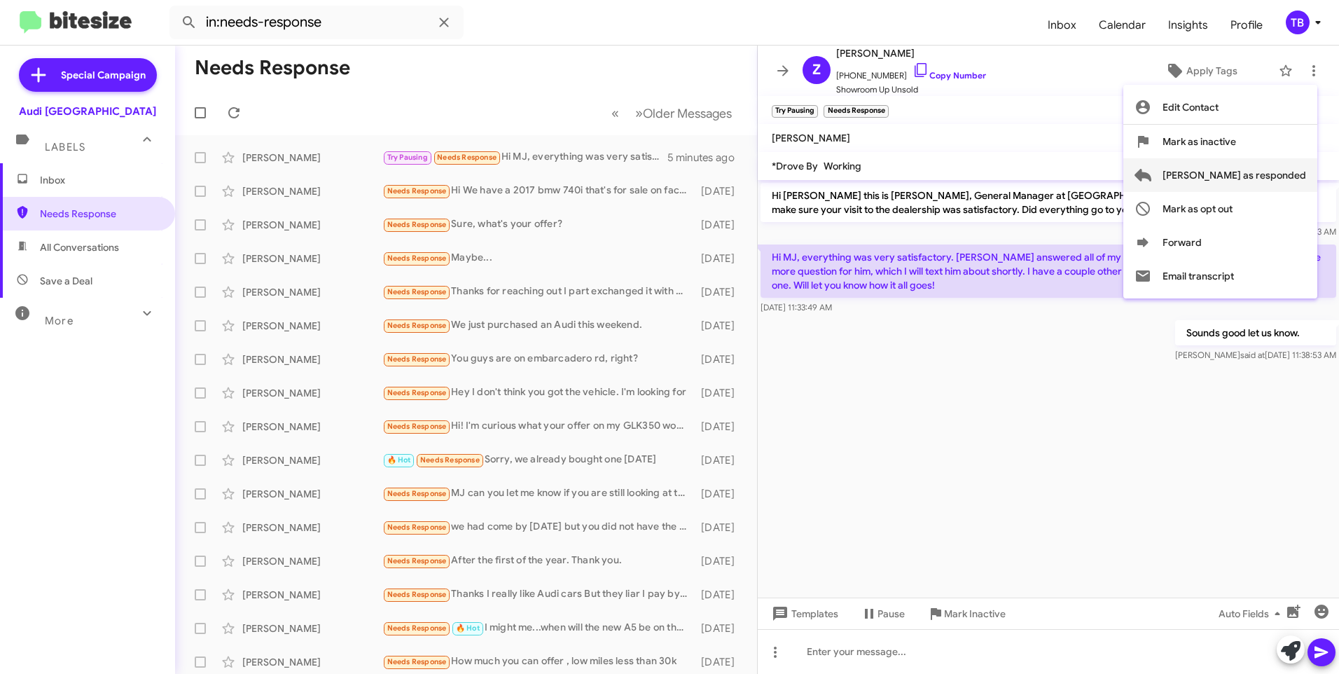
click at [1271, 174] on span "[PERSON_NAME] as responded" at bounding box center [1235, 175] width 144 height 34
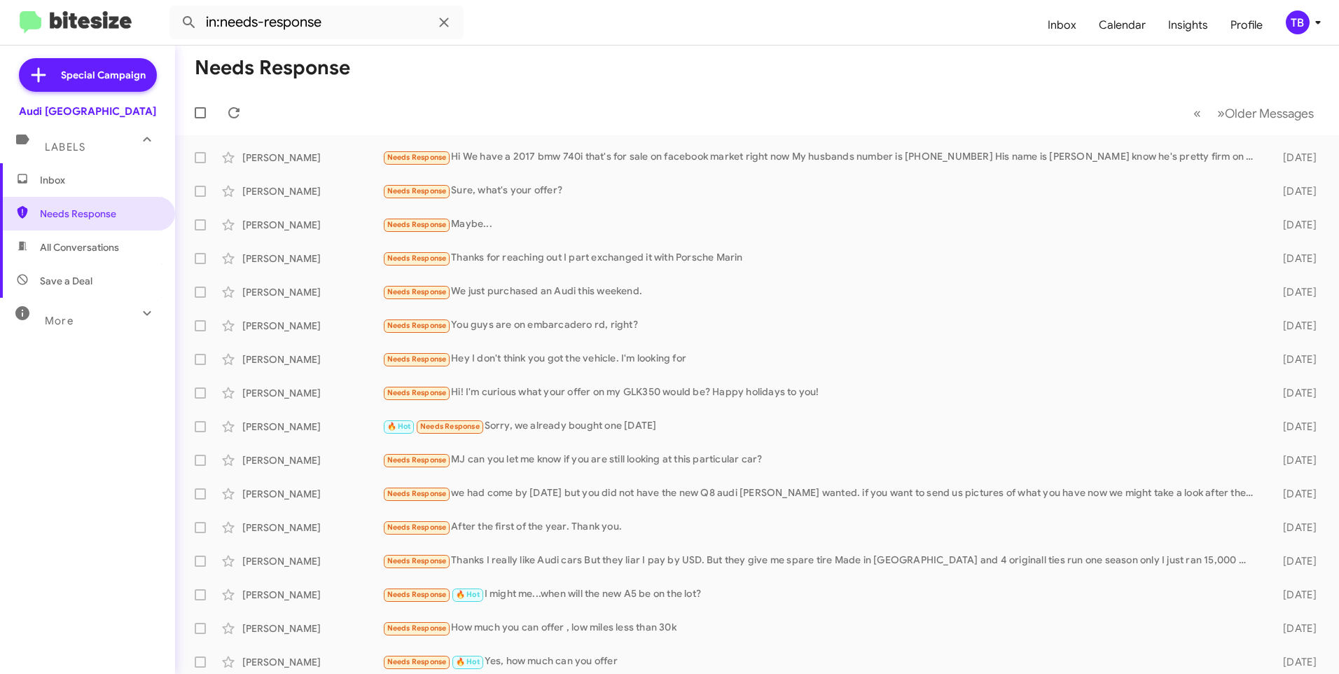
click at [497, 106] on mat-toolbar-row "« Previous » Next Older Messages" at bounding box center [757, 112] width 1164 height 45
